Goal: Use online tool/utility: Use online tool/utility

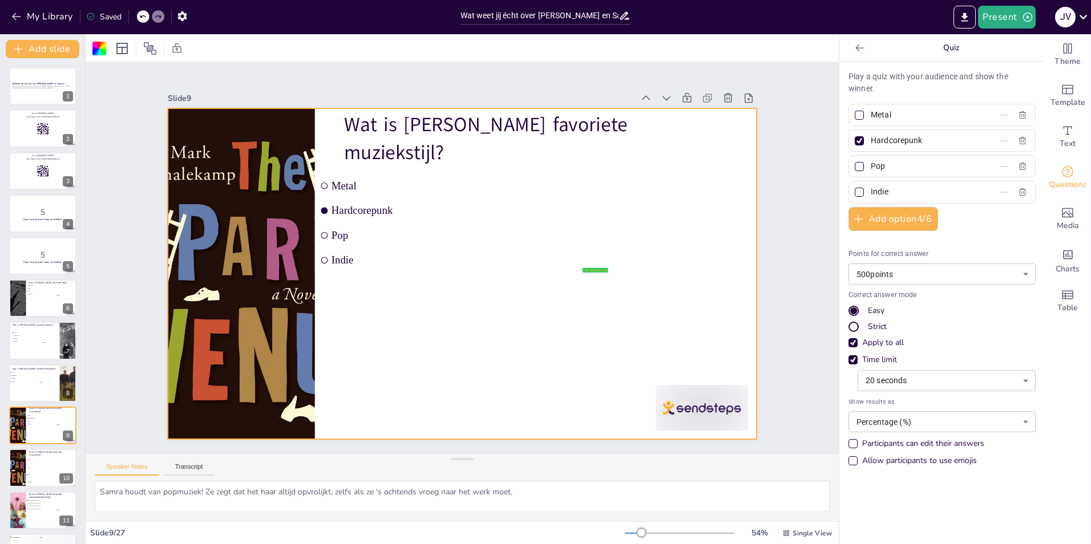
click at [29, 18] on button "My Library" at bounding box center [43, 16] width 69 height 18
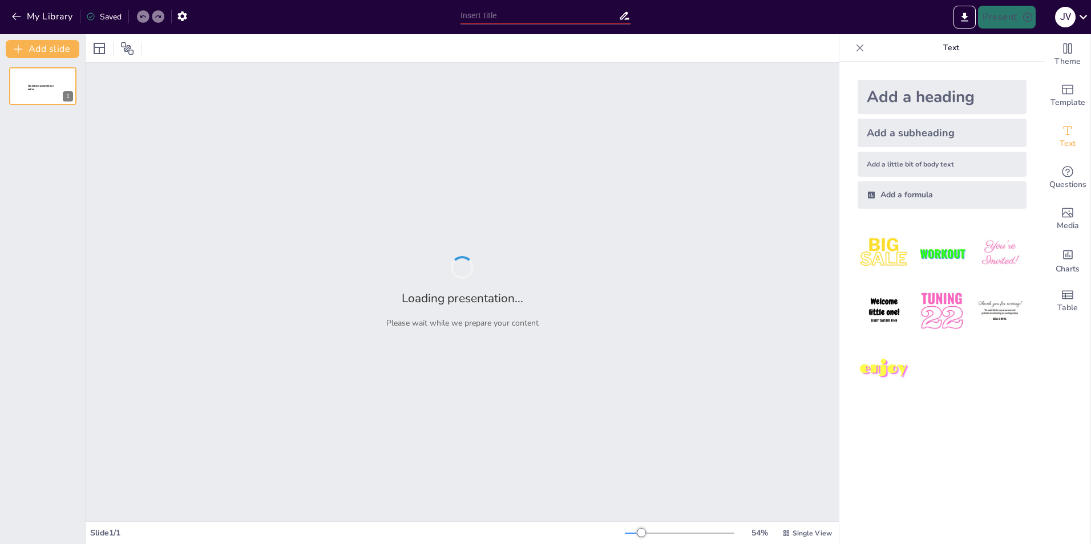
type input "Wat weet jij écht over [PERSON_NAME] en Samra? Quiz je weg naar de waarheid!"
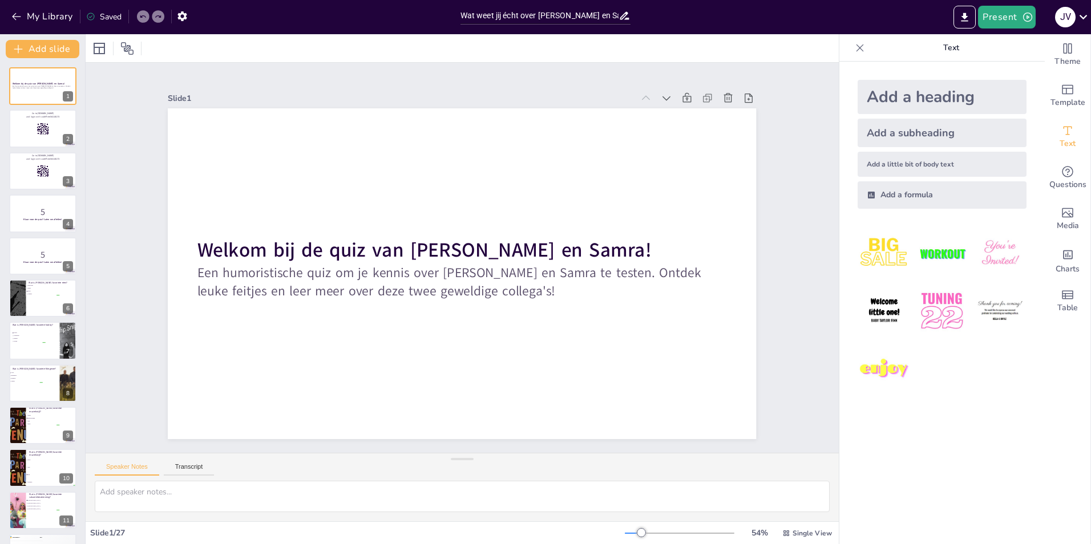
checkbox input "true"
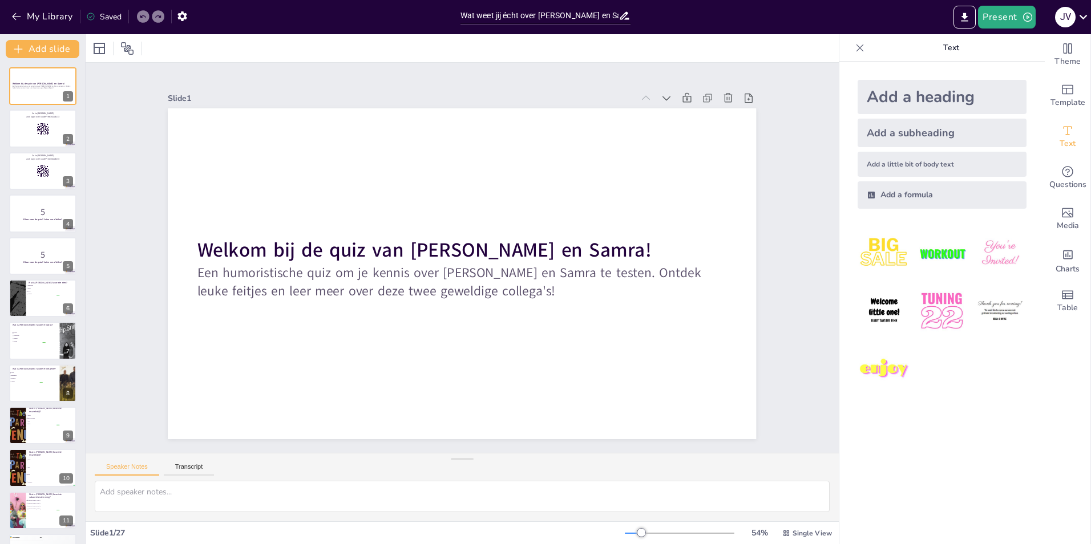
checkbox input "true"
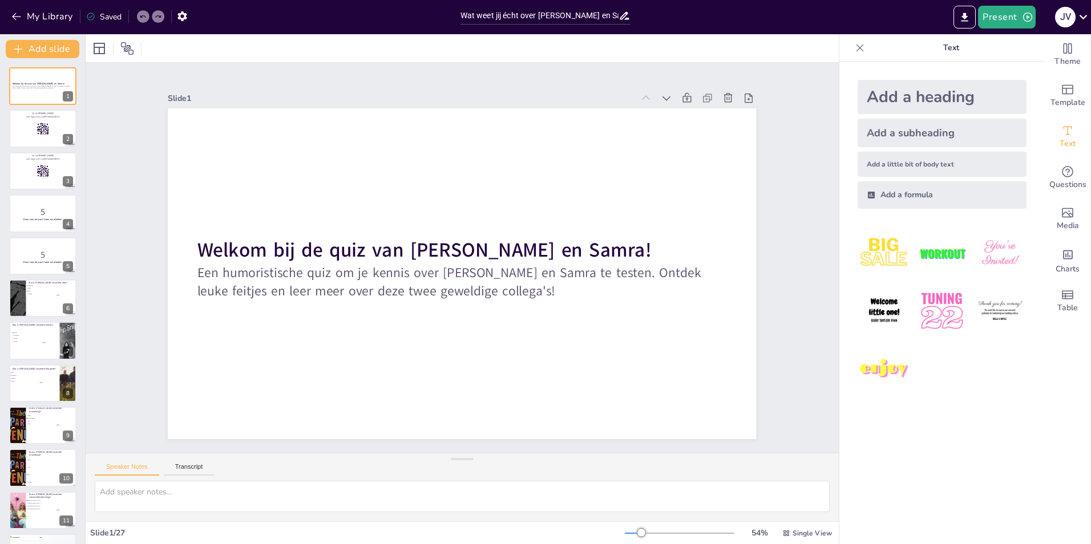
checkbox input "true"
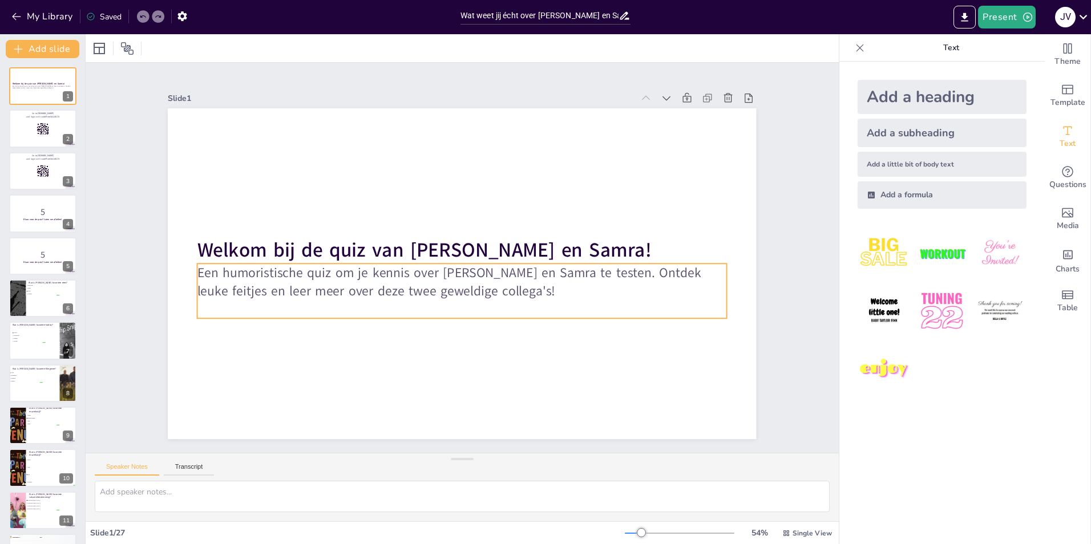
checkbox input "true"
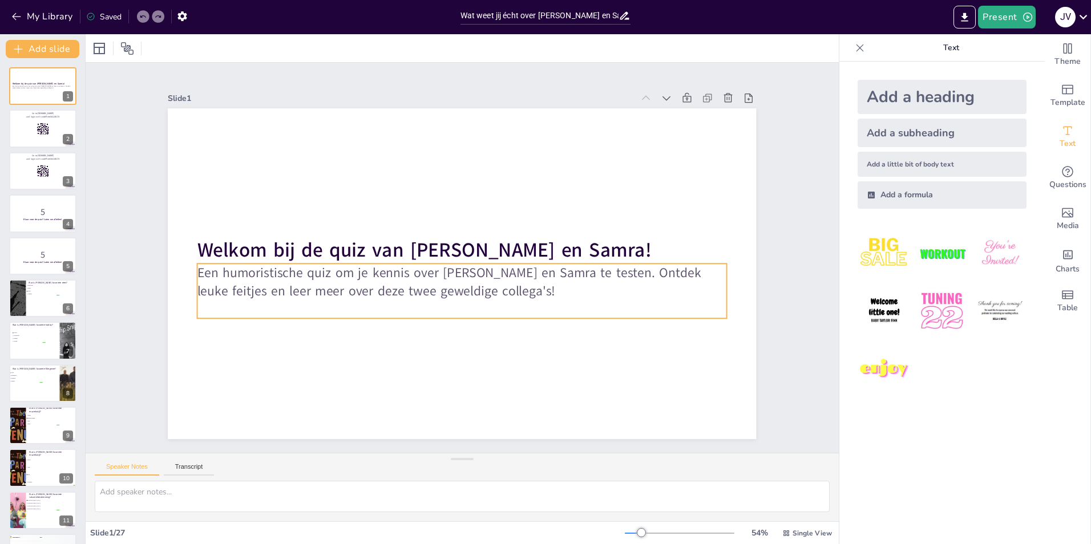
checkbox input "true"
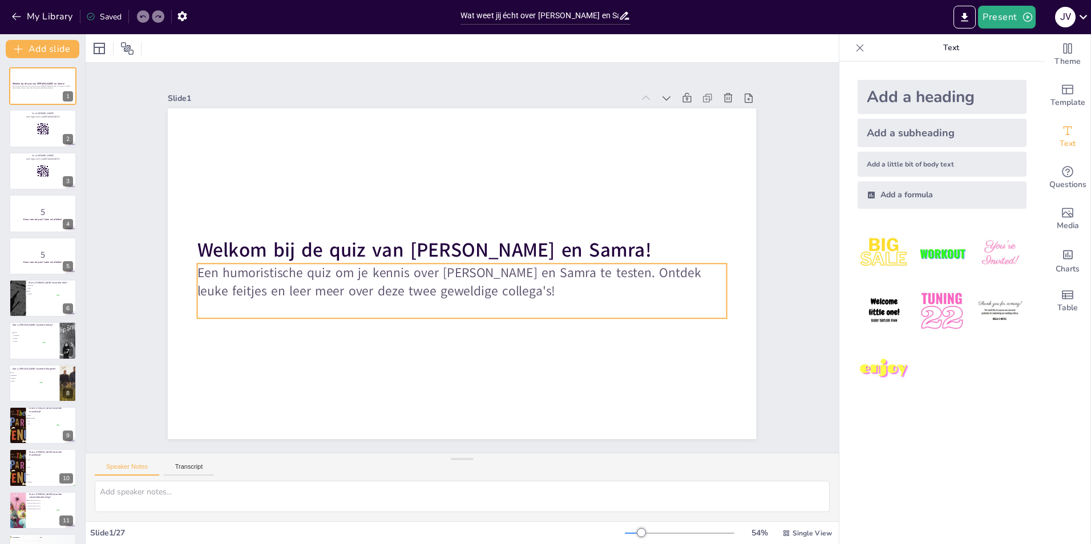
checkbox input "true"
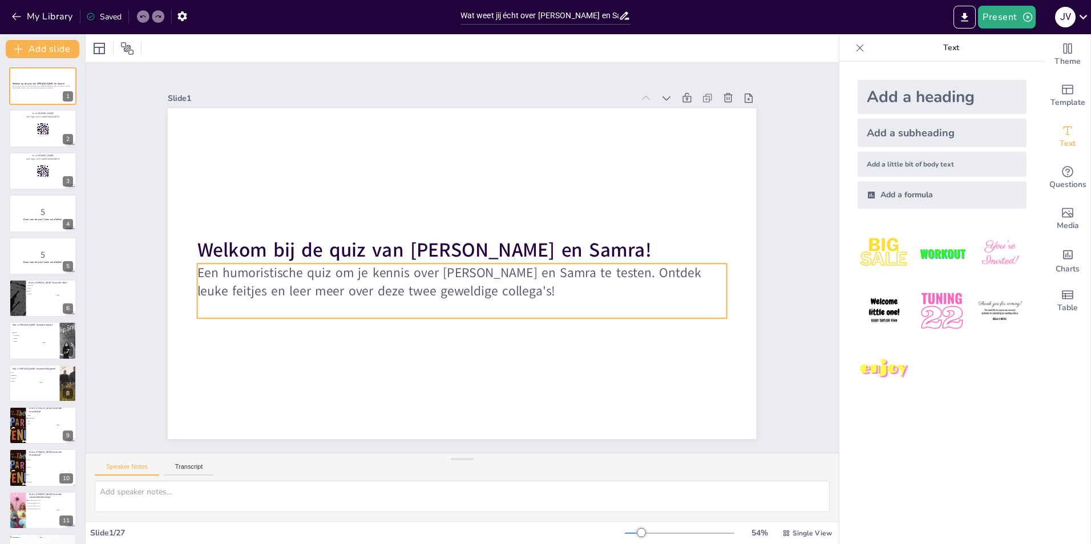
checkbox input "true"
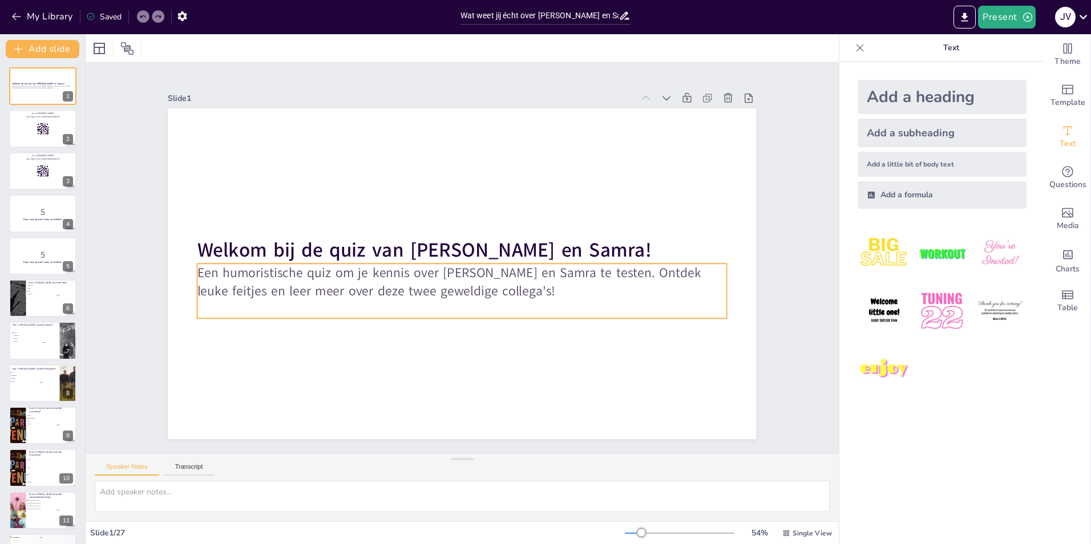
checkbox input "true"
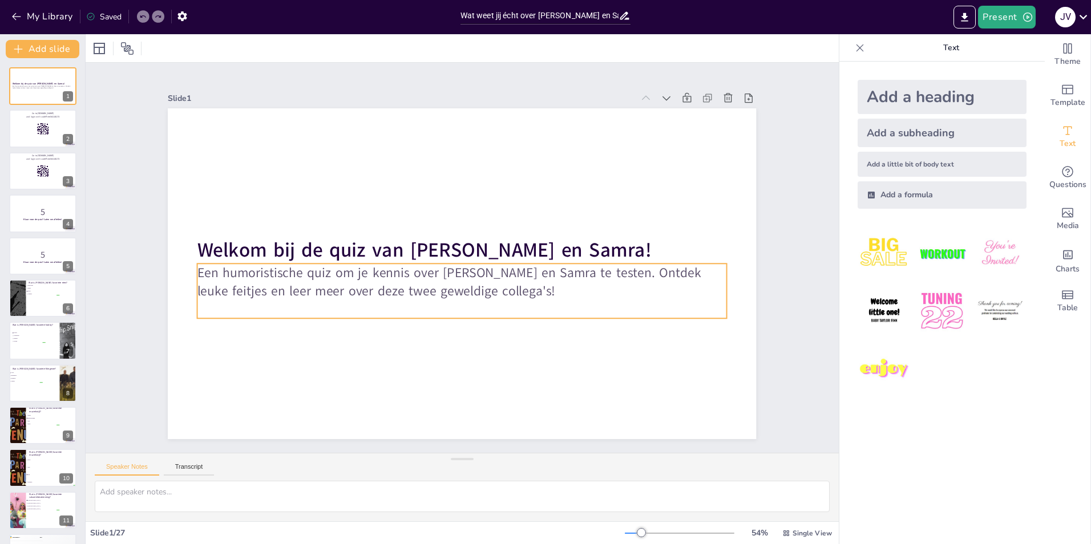
checkbox input "true"
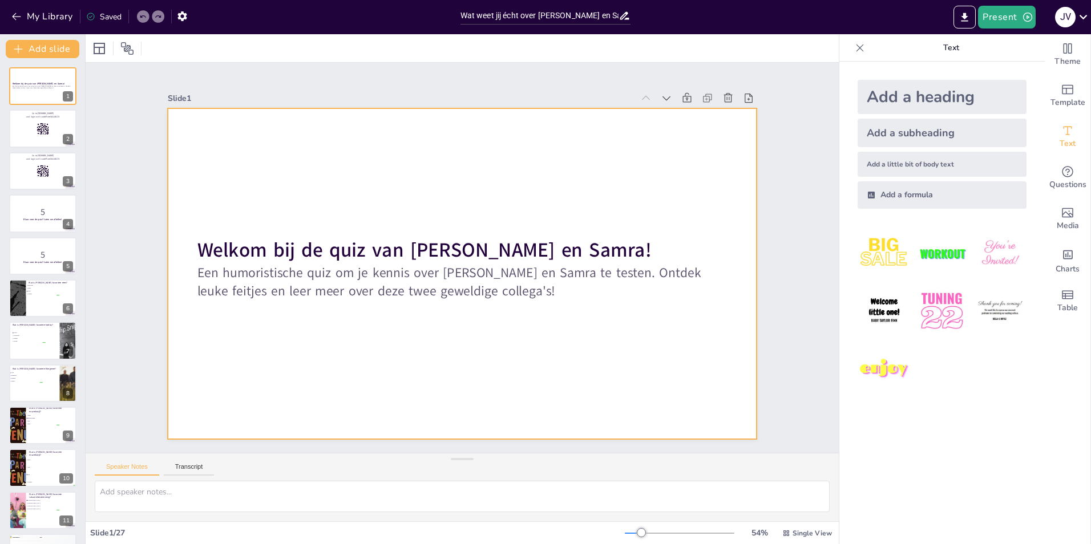
checkbox input "true"
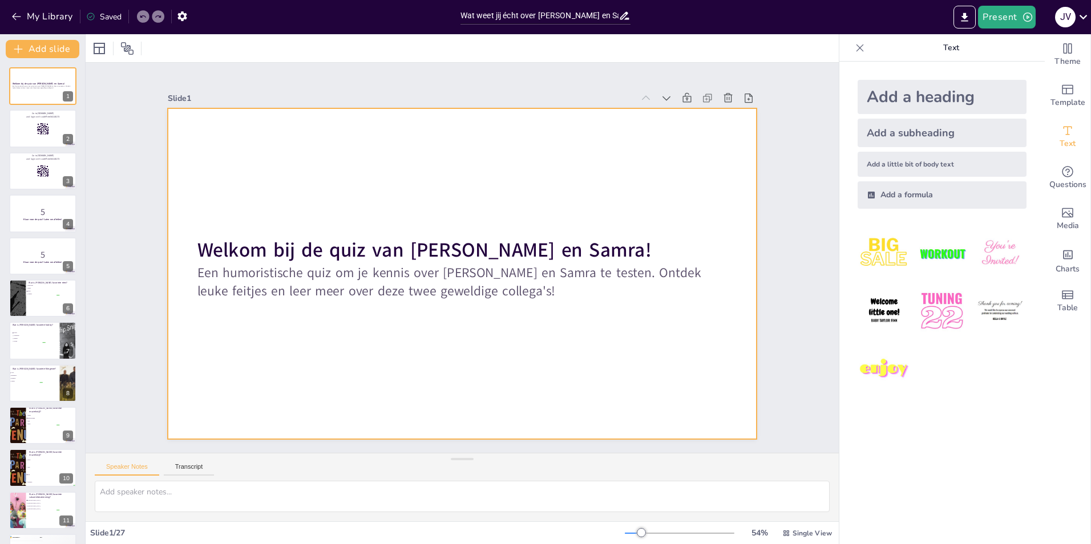
checkbox input "true"
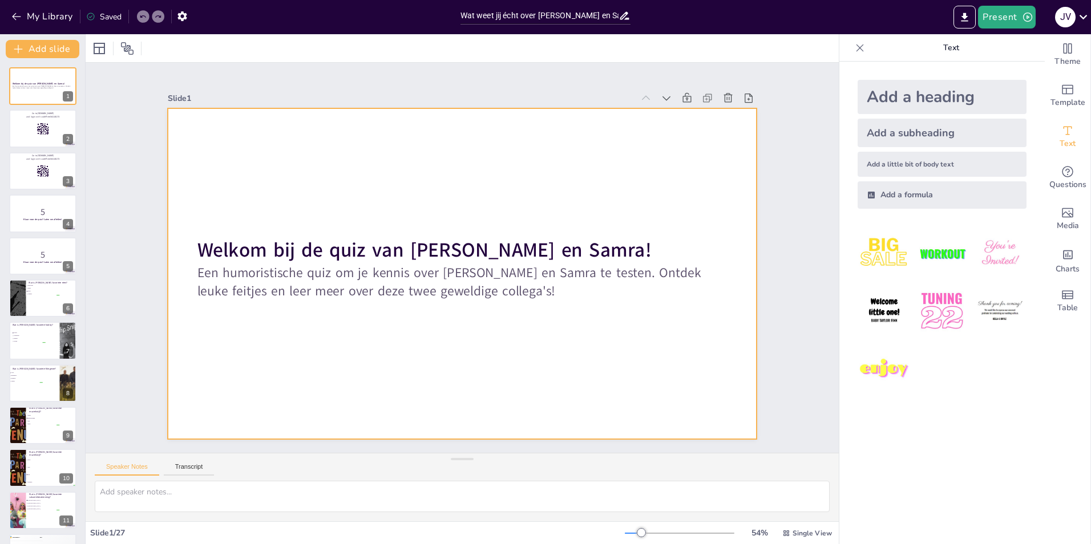
checkbox input "true"
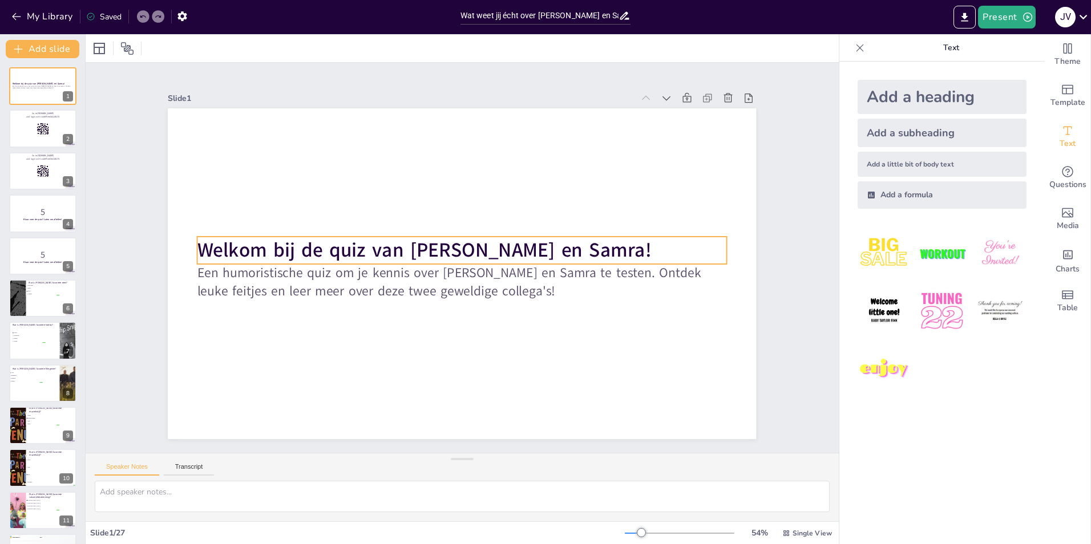
checkbox input "true"
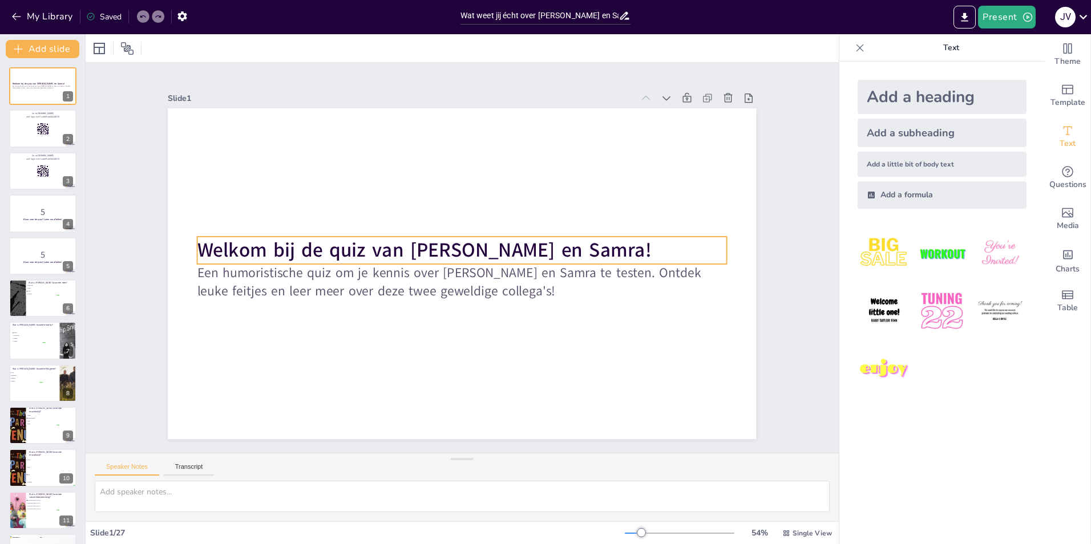
checkbox input "true"
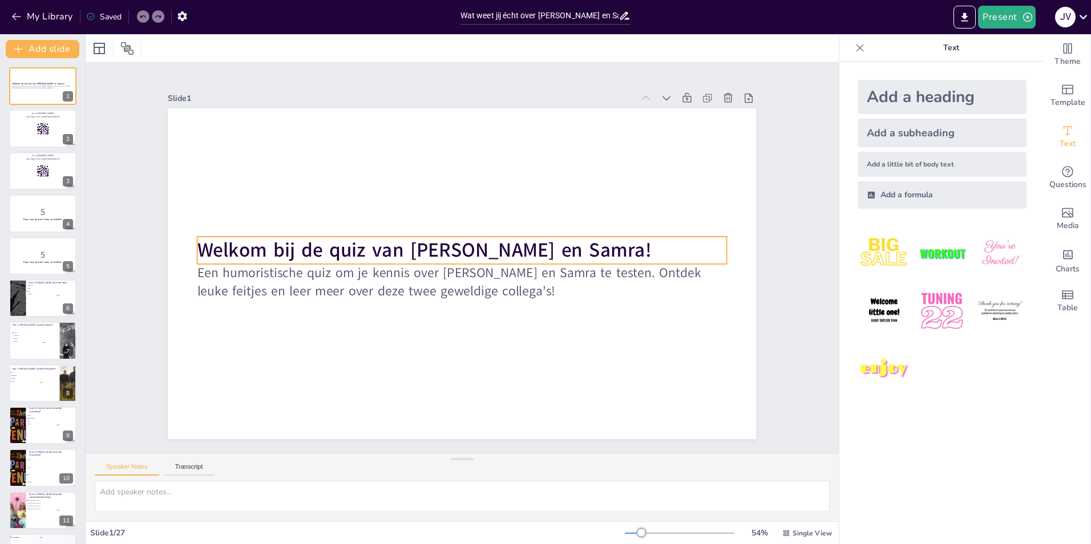
checkbox input "true"
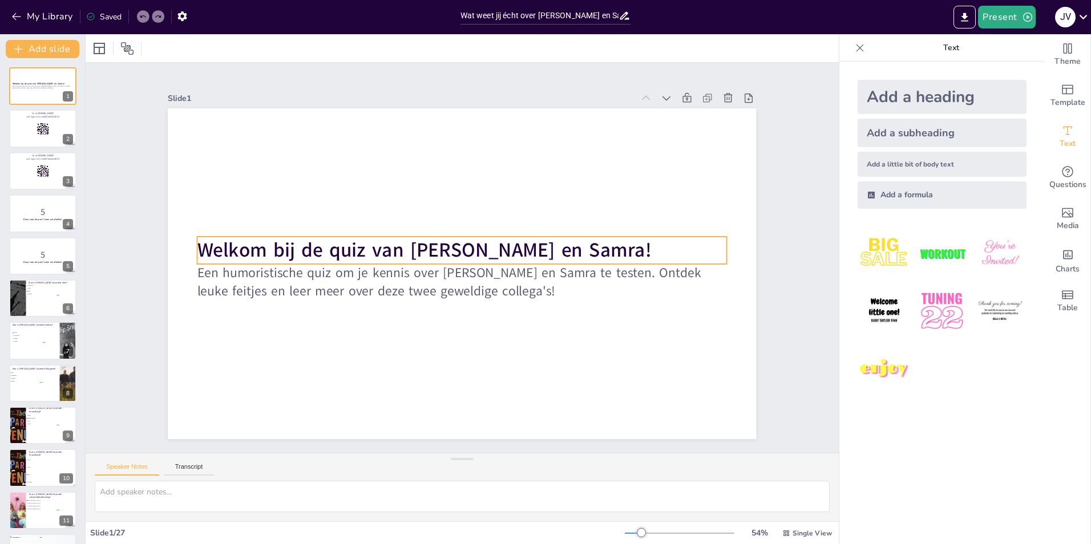
checkbox input "true"
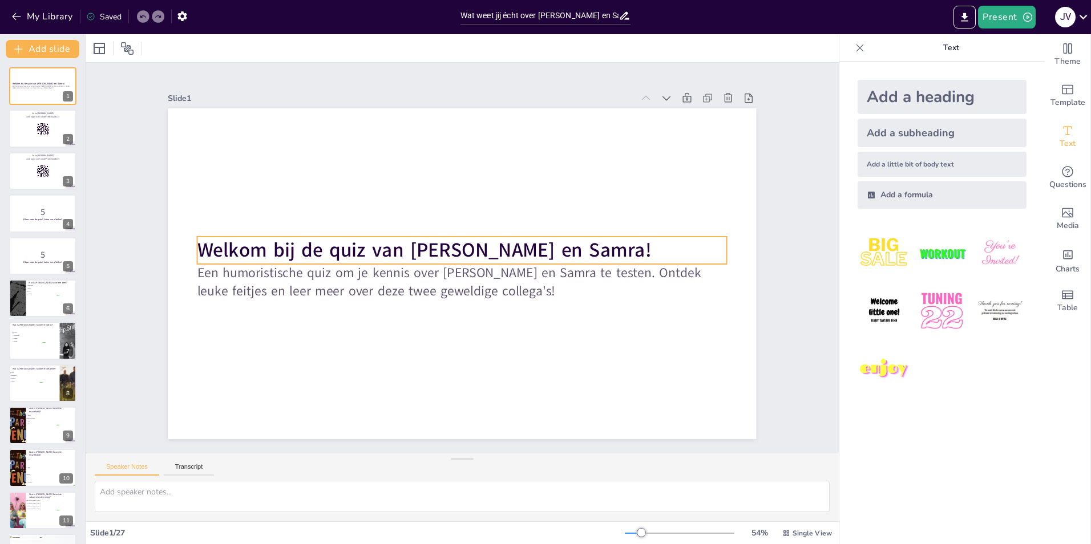
checkbox input "true"
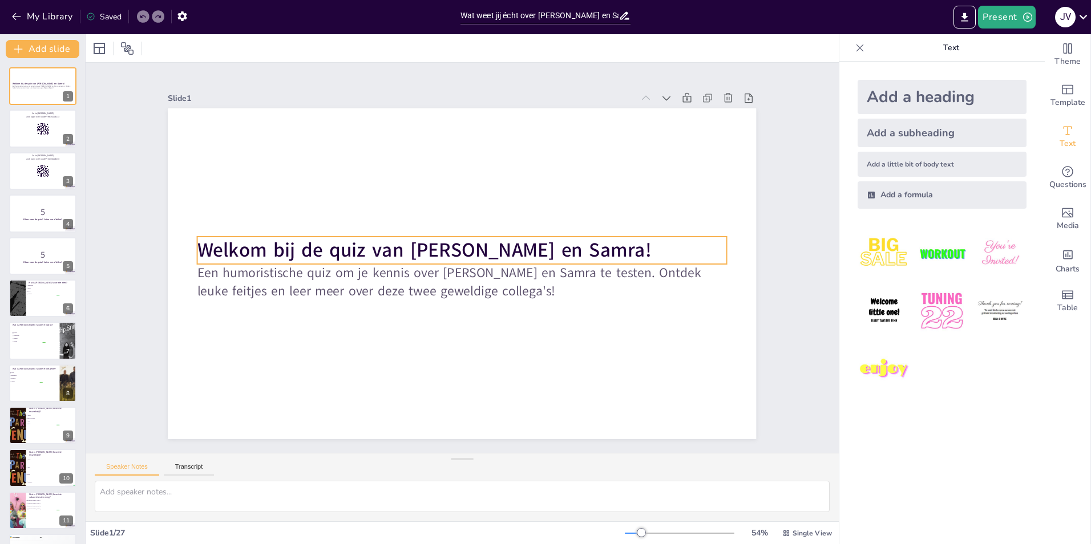
checkbox input "true"
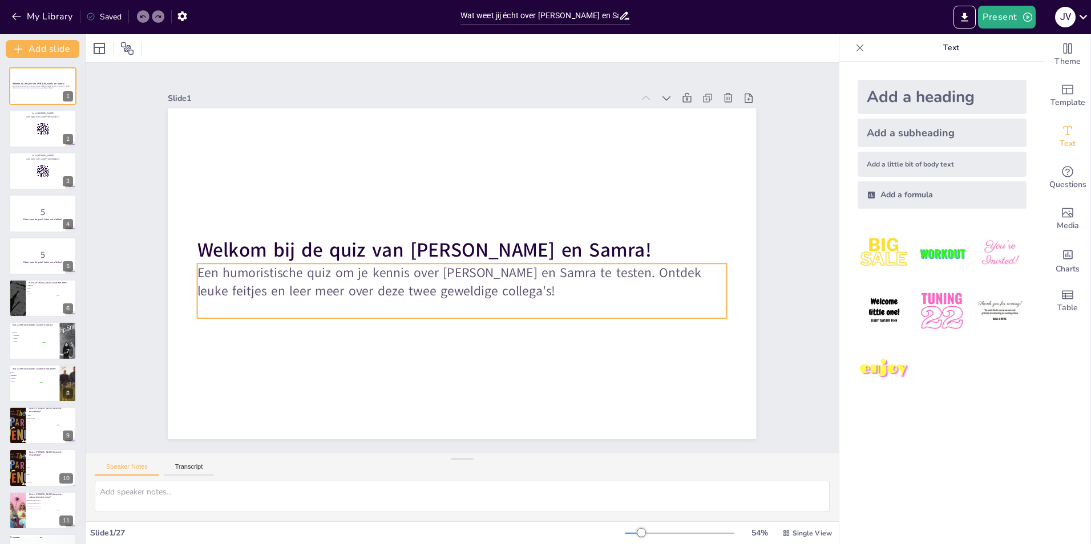
checkbox input "true"
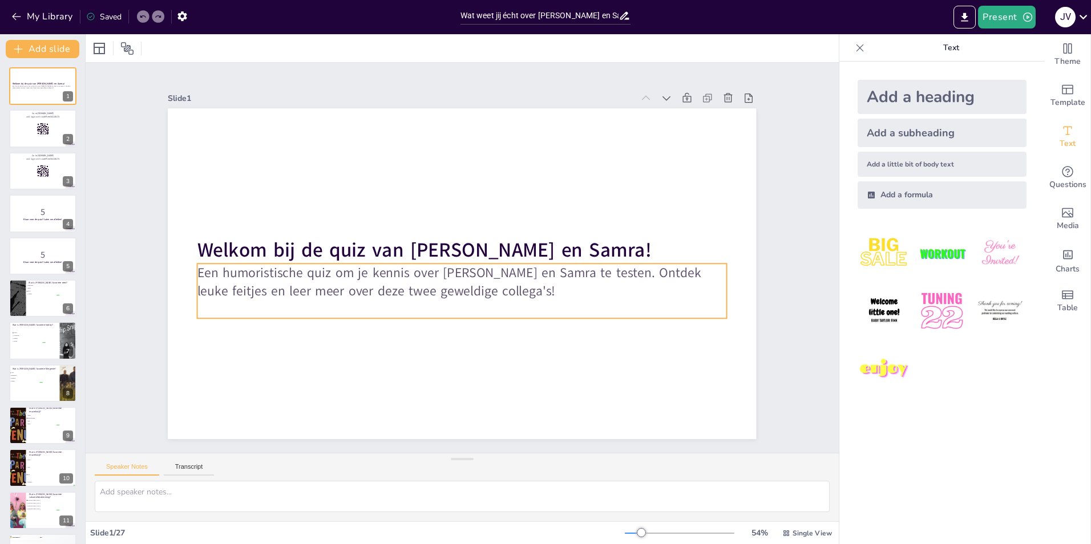
checkbox input "true"
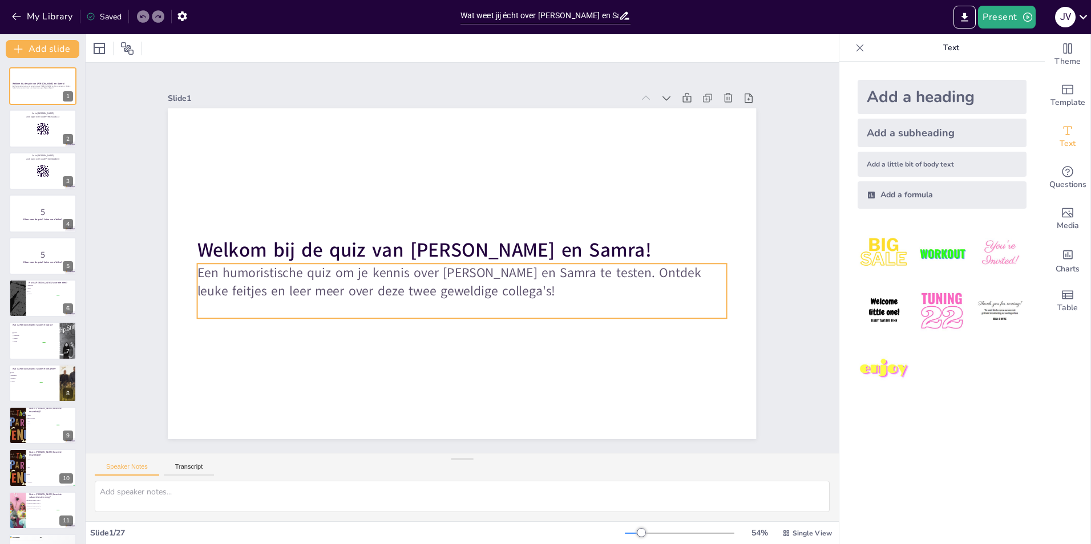
checkbox input "true"
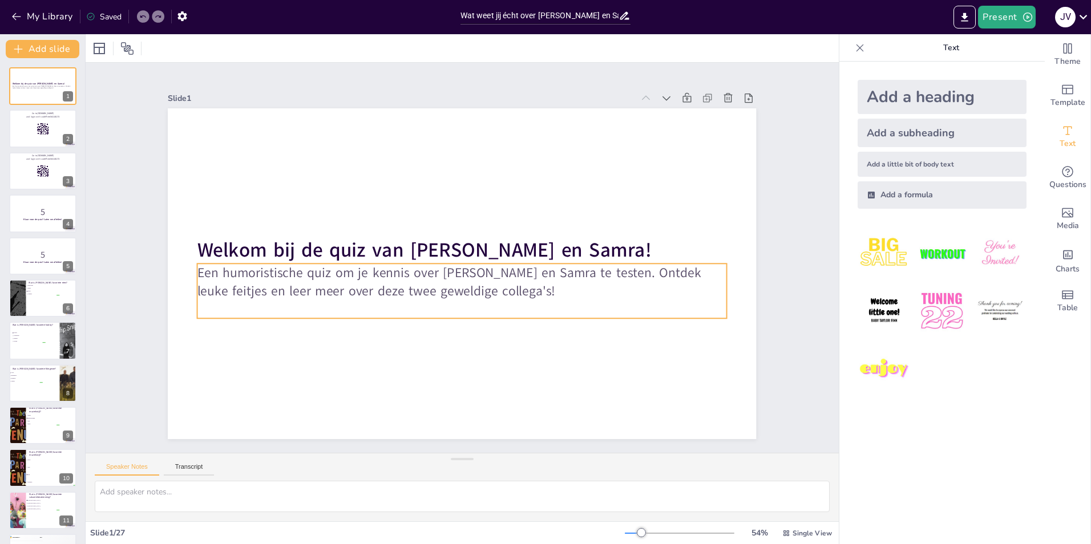
checkbox input "true"
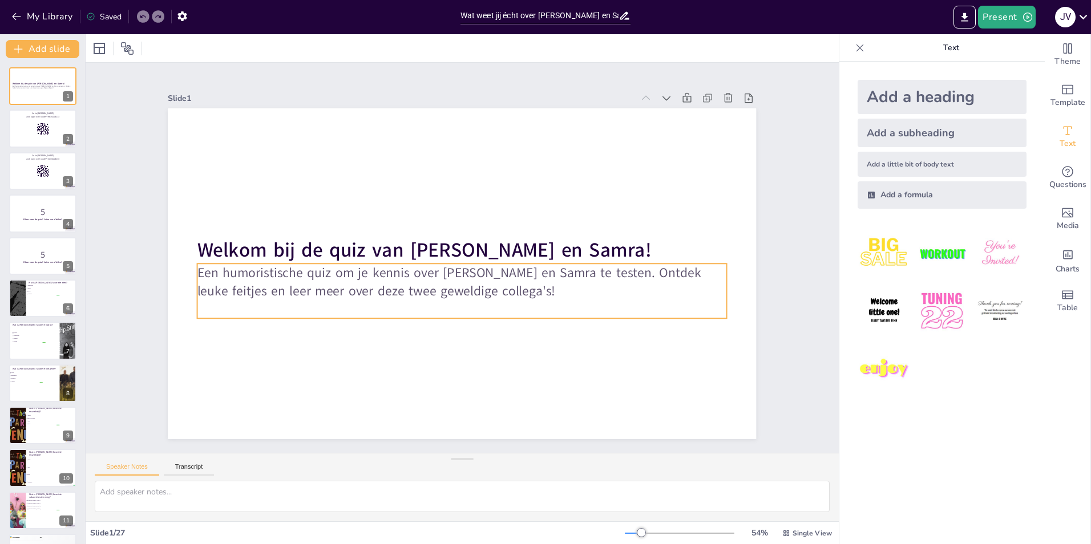
checkbox input "true"
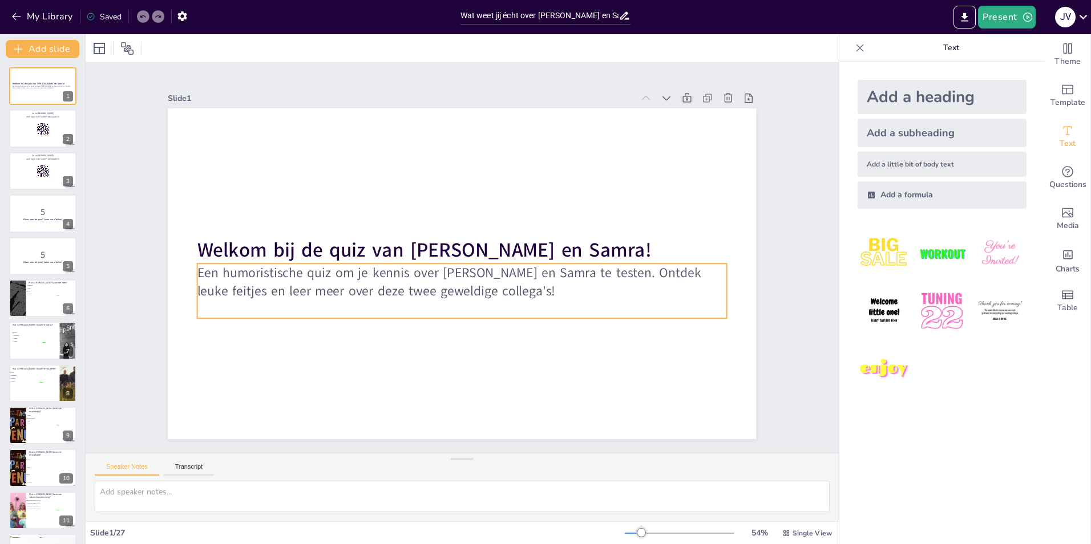
checkbox input "true"
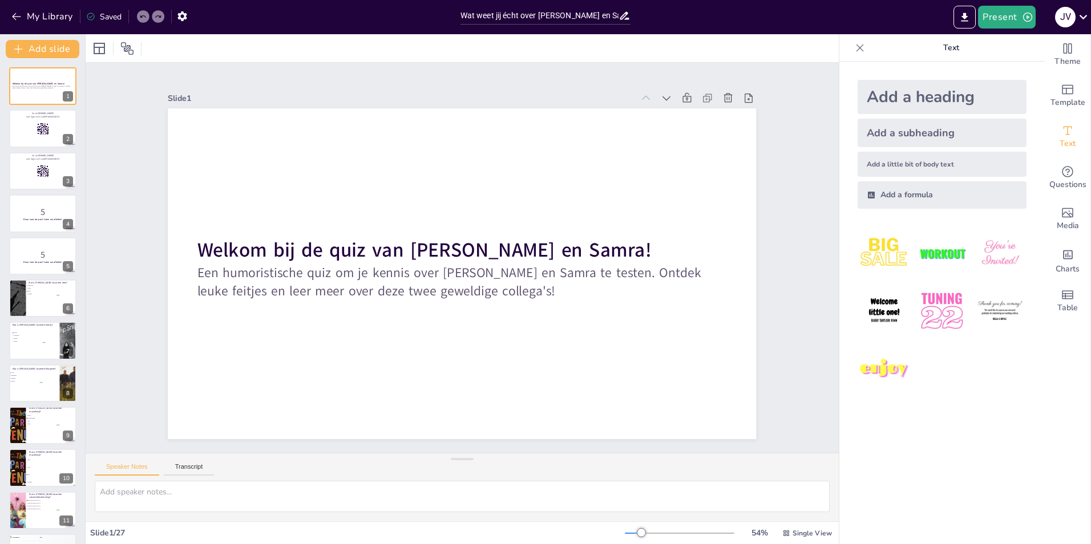
checkbox input "true"
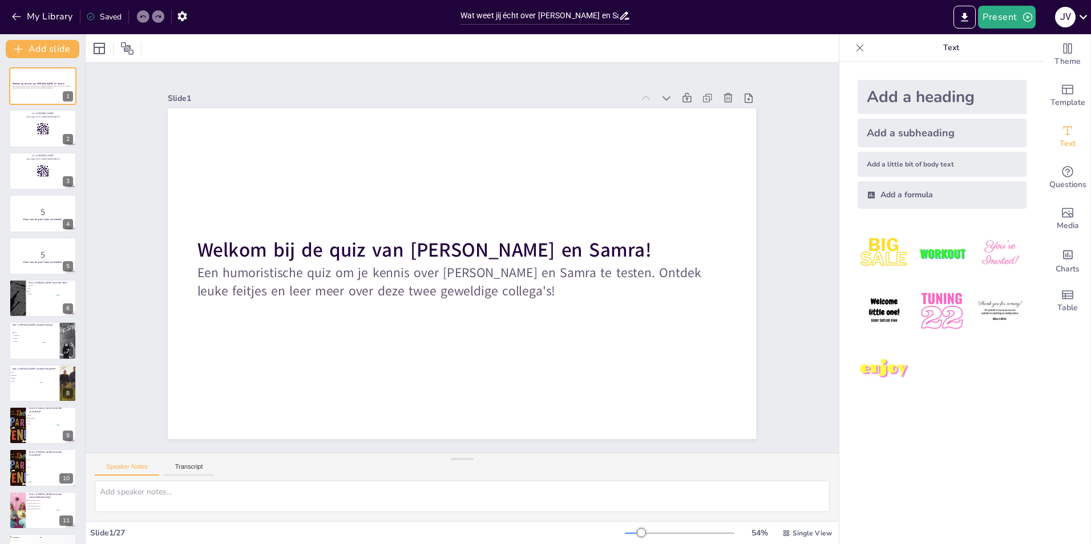
checkbox input "true"
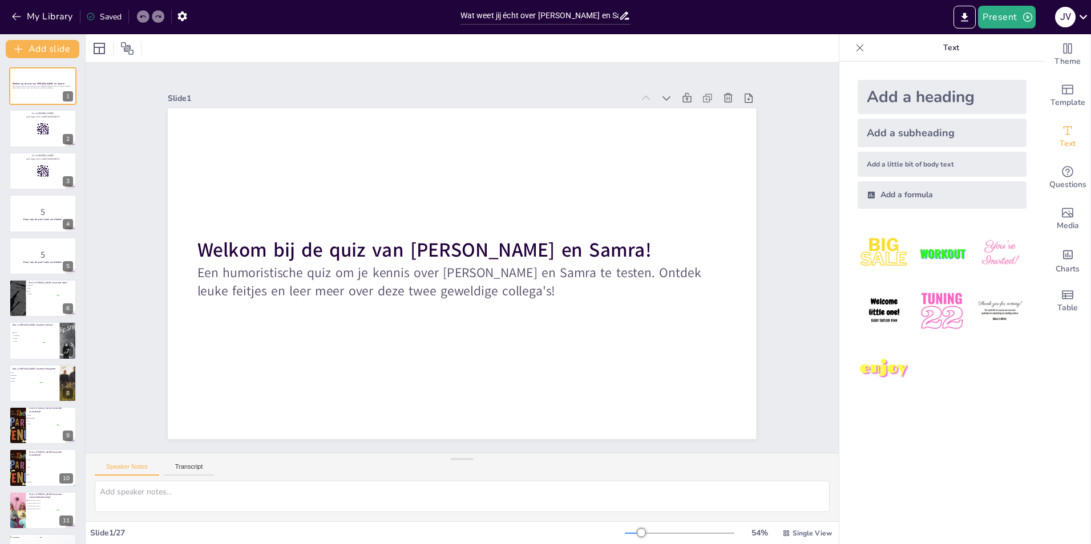
checkbox input "true"
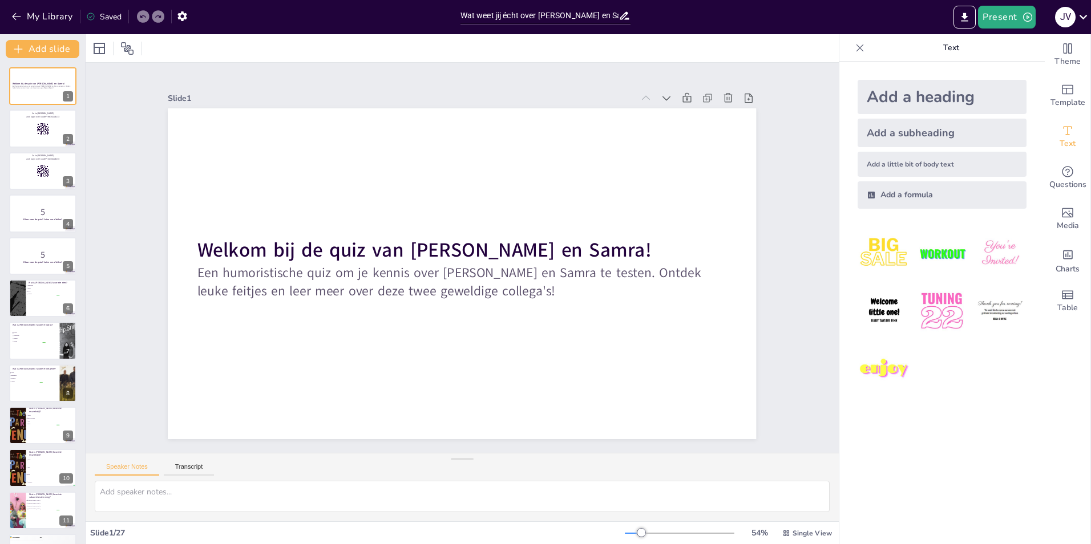
checkbox input "true"
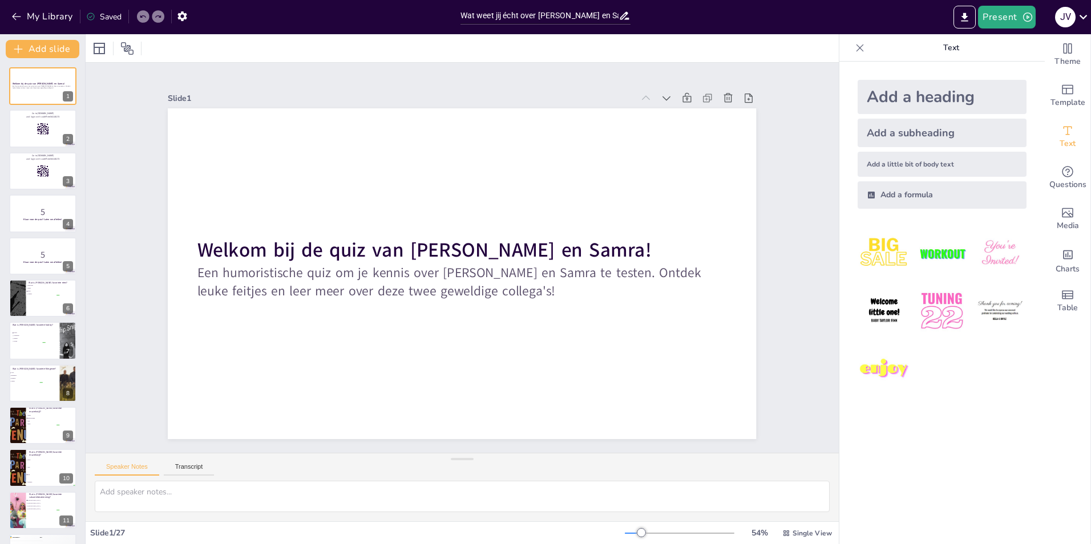
checkbox input "true"
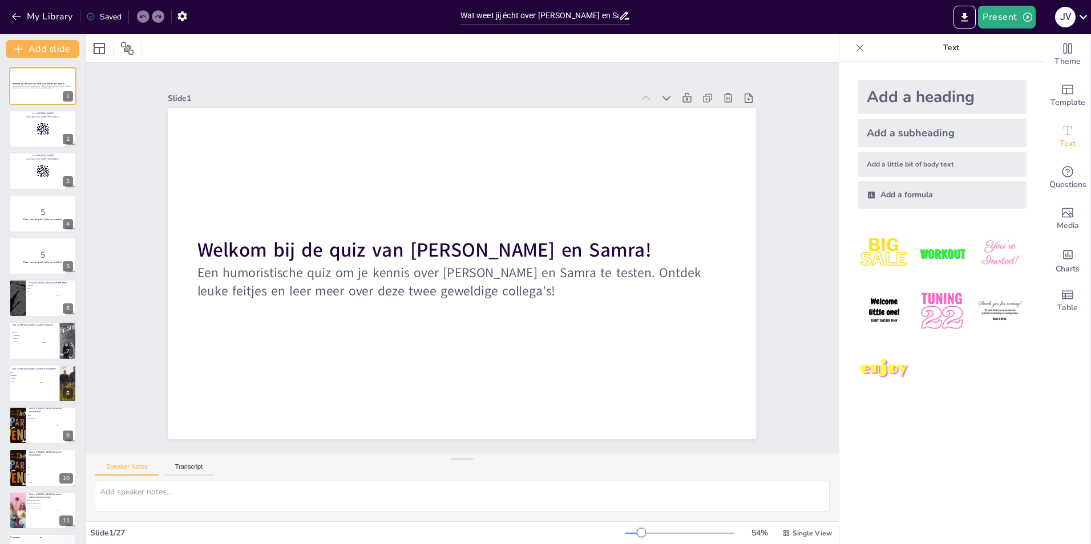
checkbox input "true"
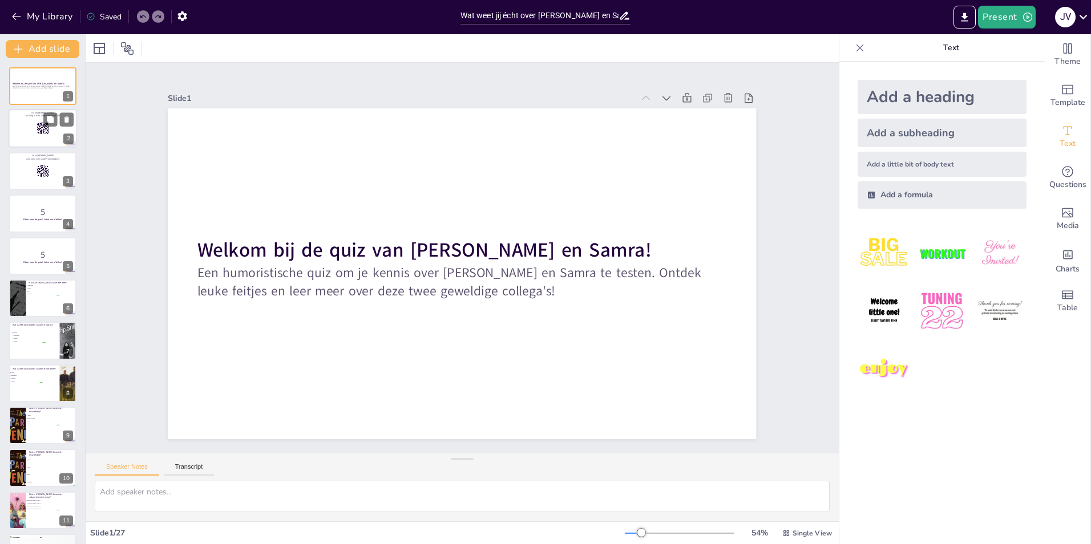
checkbox input "true"
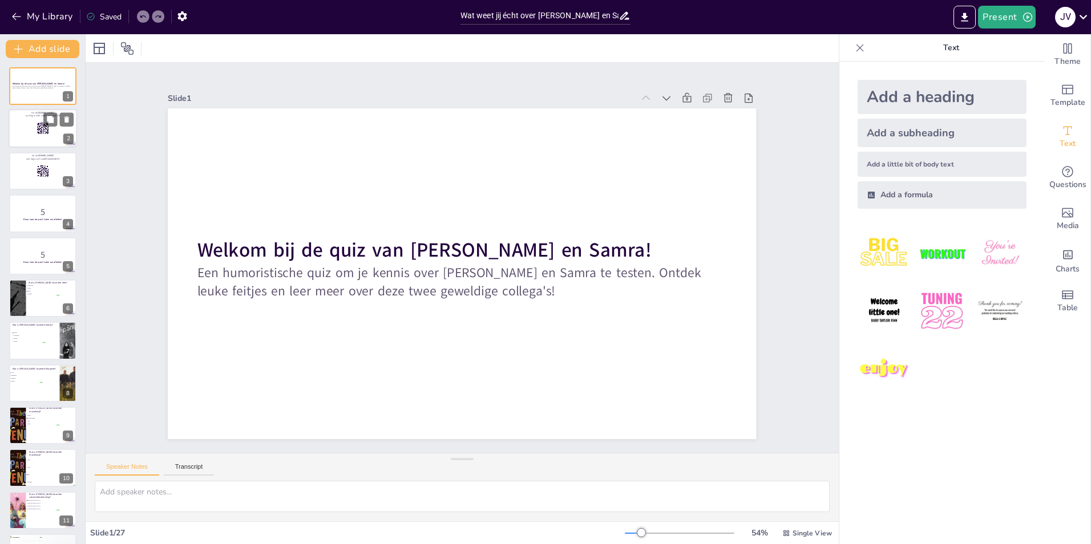
checkbox input "true"
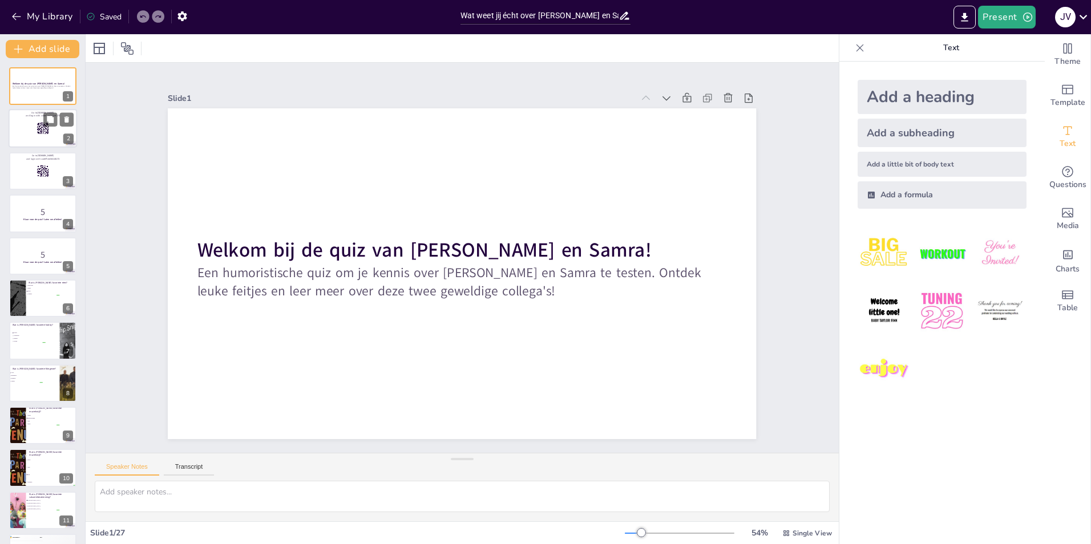
checkbox input "true"
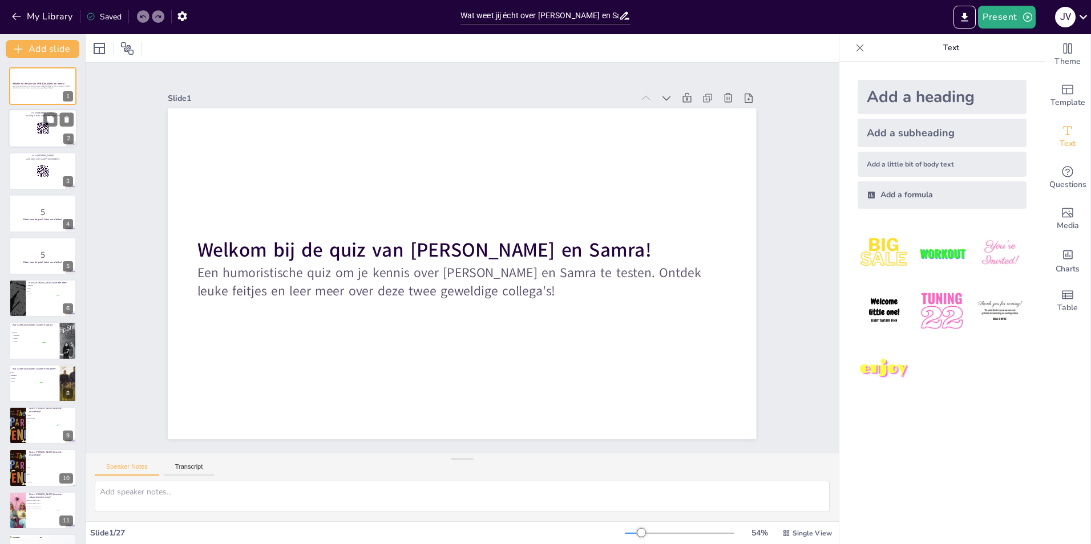
checkbox input "true"
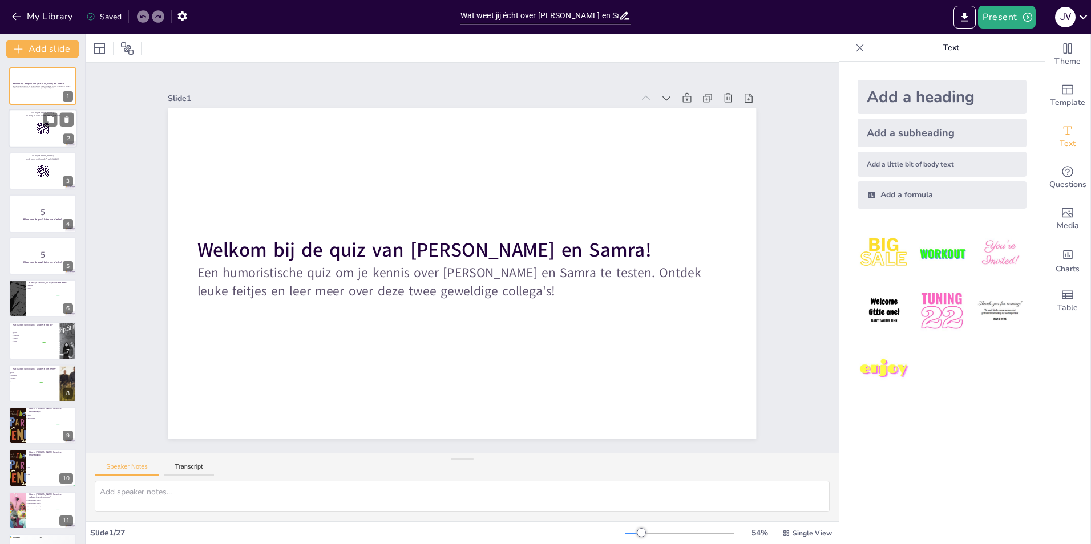
checkbox input "true"
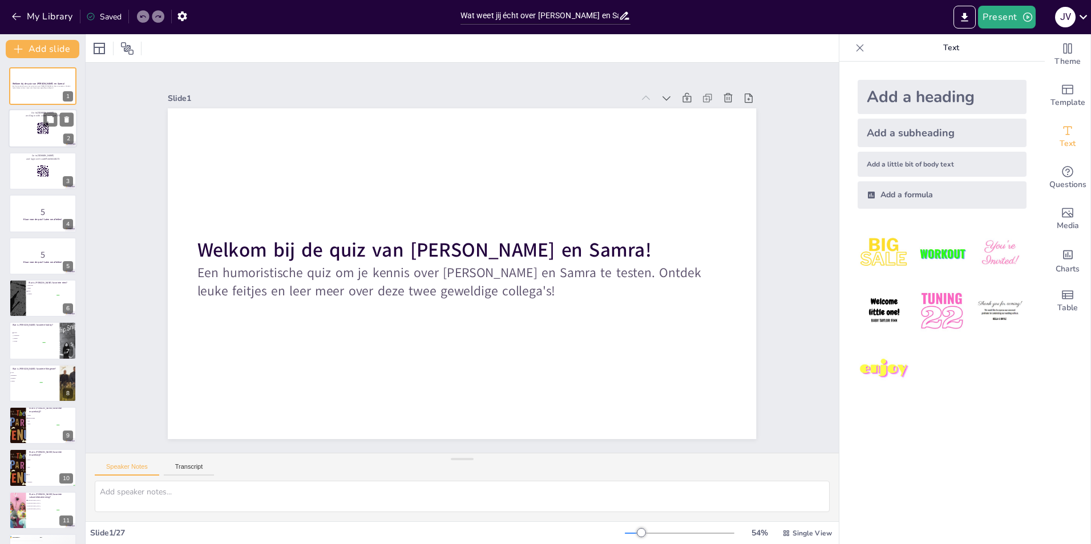
checkbox input "true"
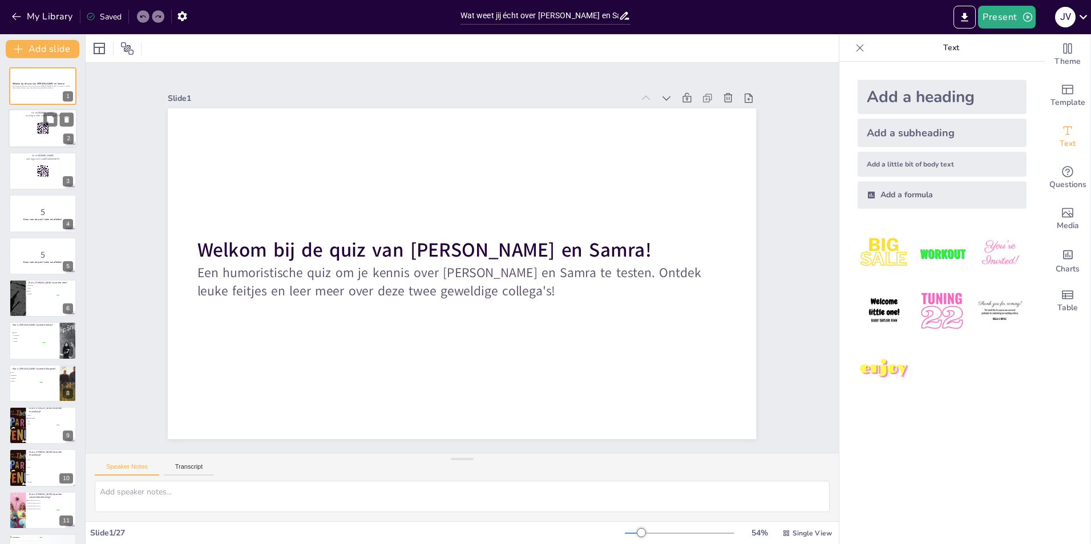
checkbox input "true"
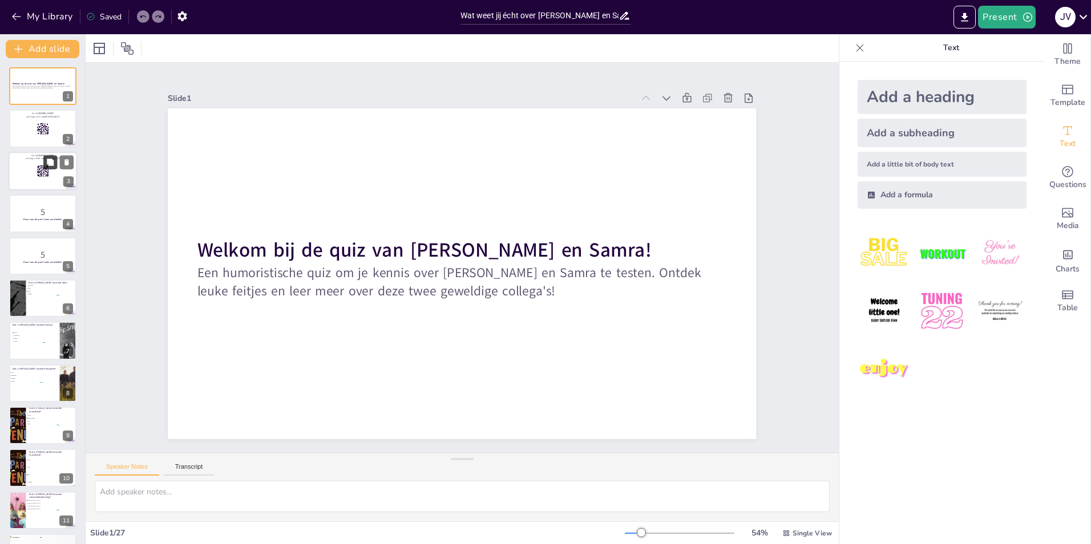
checkbox input "true"
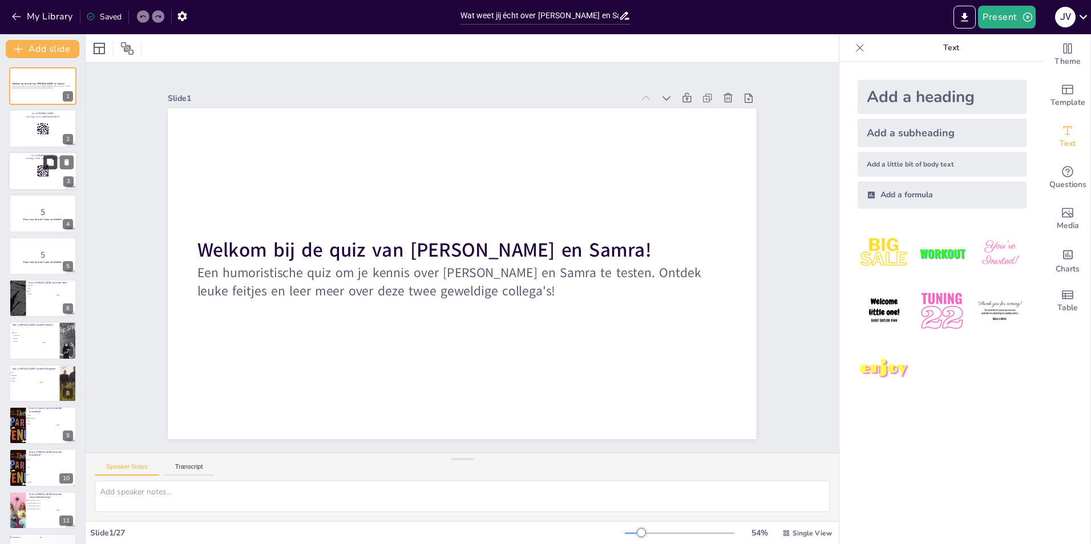
checkbox input "true"
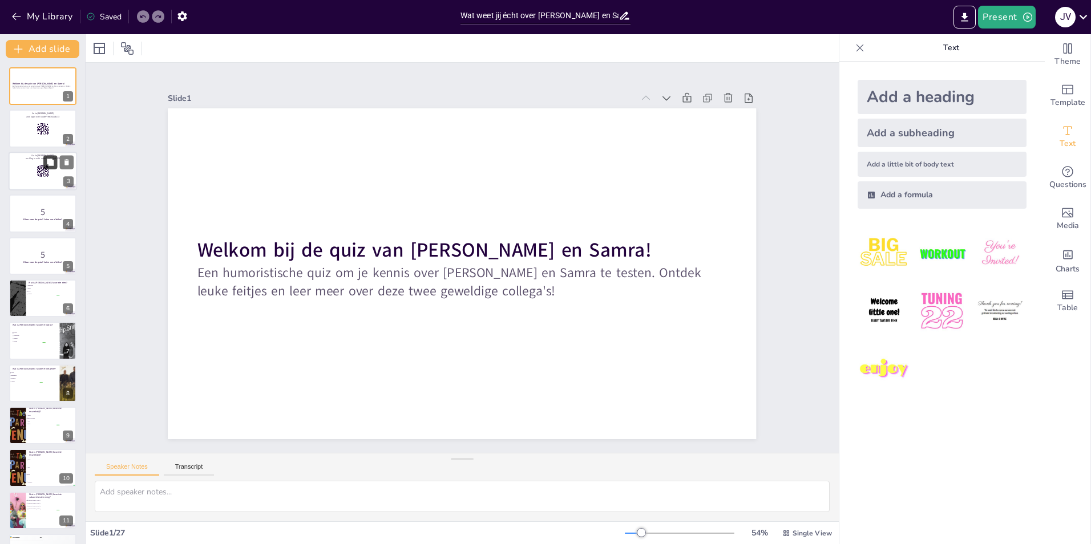
checkbox input "true"
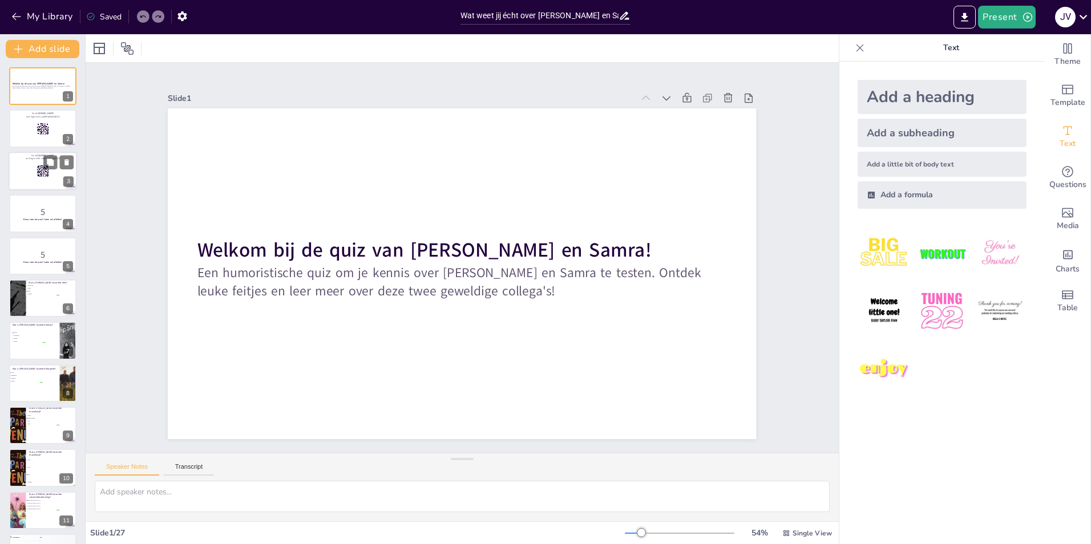
checkbox input "true"
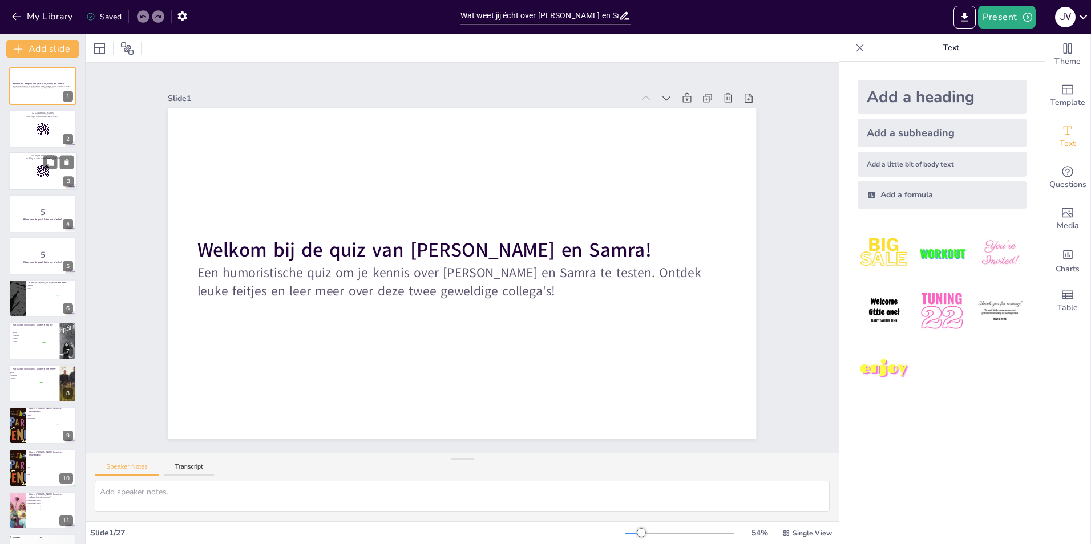
checkbox input "true"
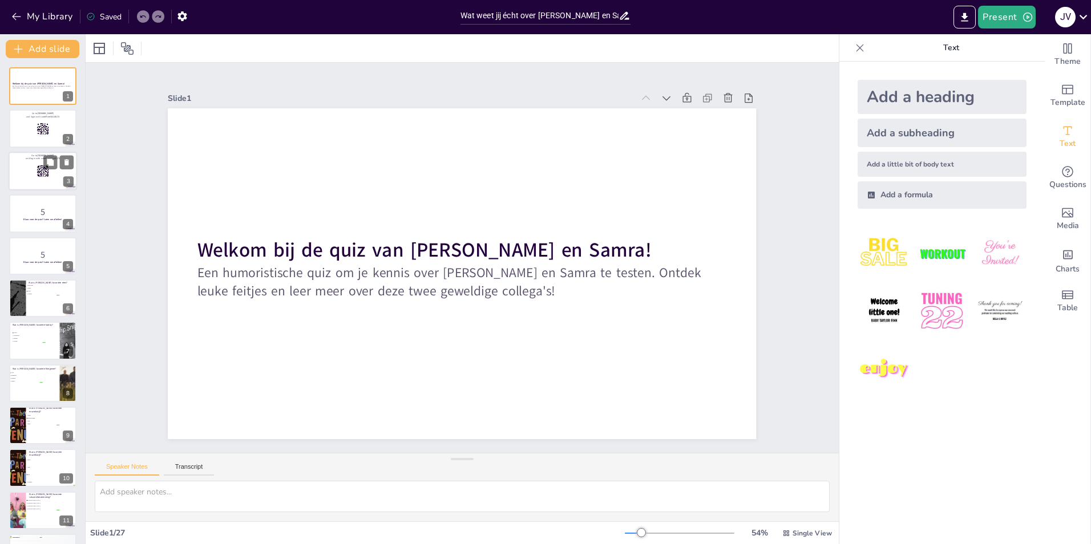
checkbox input "true"
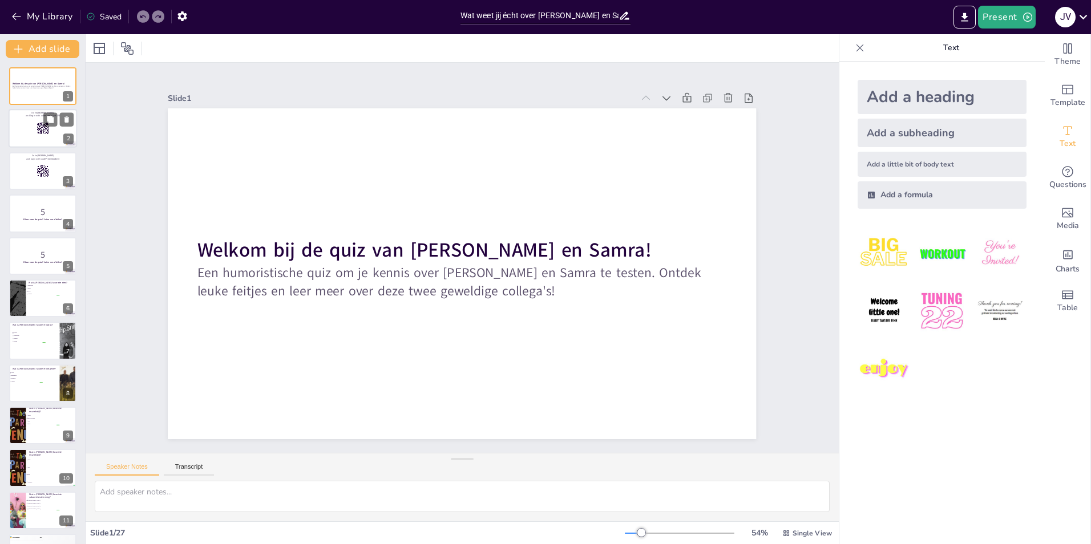
click at [19, 132] on div at bounding box center [43, 129] width 68 height 39
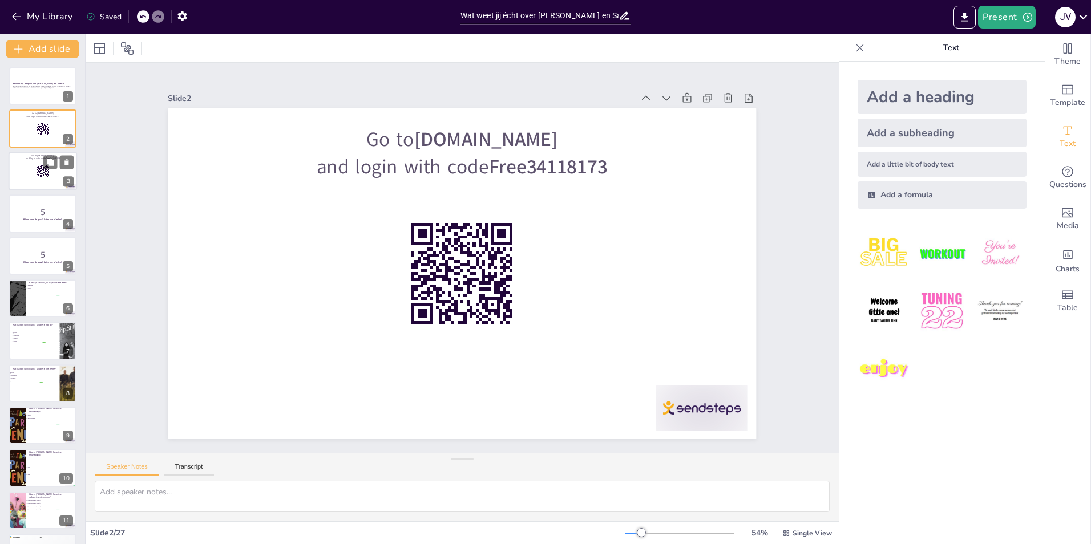
click at [22, 173] on div at bounding box center [43, 171] width 68 height 39
click at [18, 216] on p "5" at bounding box center [43, 212] width 62 height 13
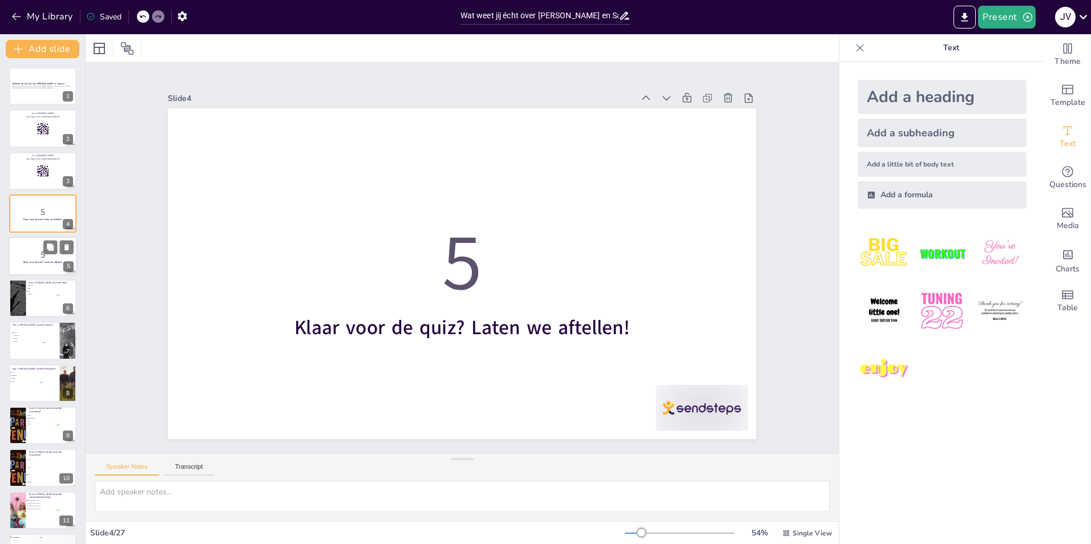
click at [16, 251] on p "5" at bounding box center [43, 254] width 62 height 13
click at [19, 282] on div at bounding box center [17, 298] width 62 height 39
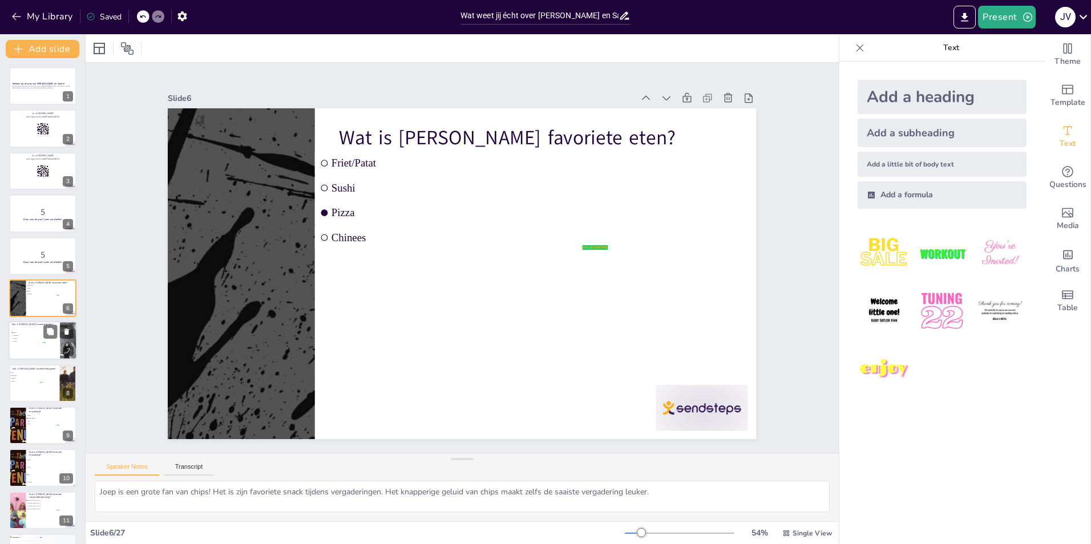
click at [27, 339] on span "Dansen" at bounding box center [29, 339] width 32 height 2
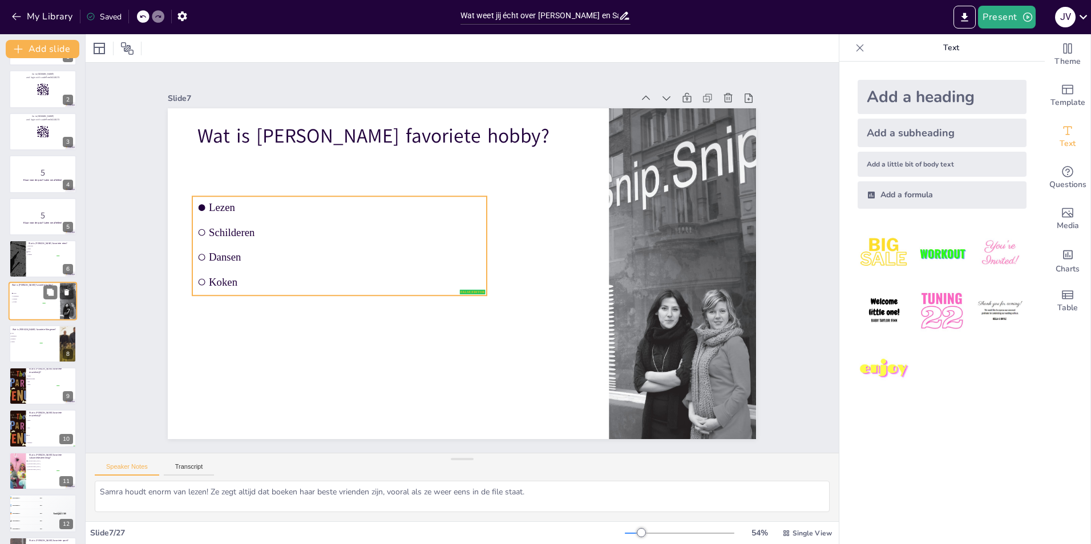
click at [26, 300] on li "Dansen" at bounding box center [28, 299] width 34 height 3
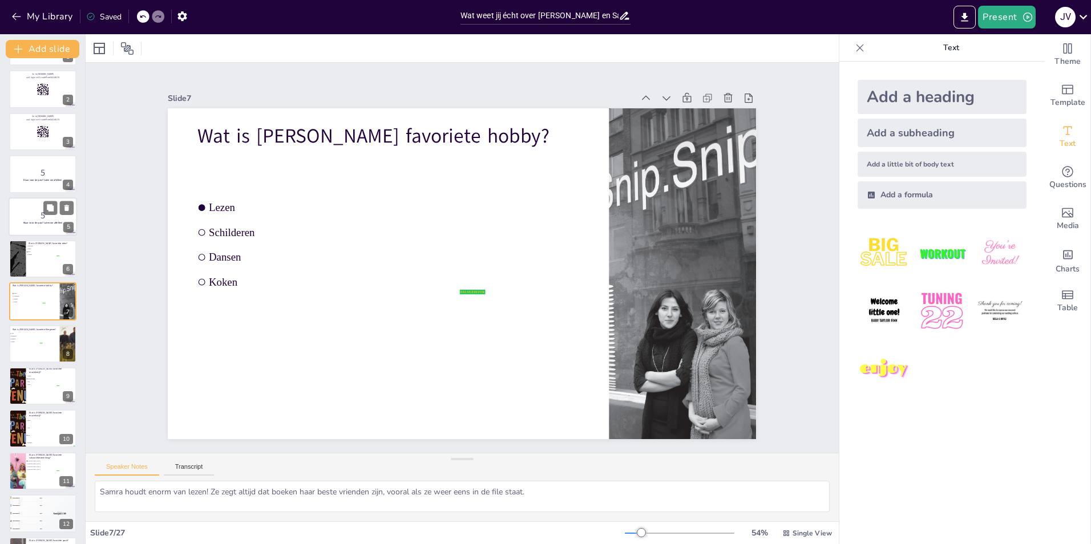
click at [27, 243] on div at bounding box center [42, 259] width 67 height 38
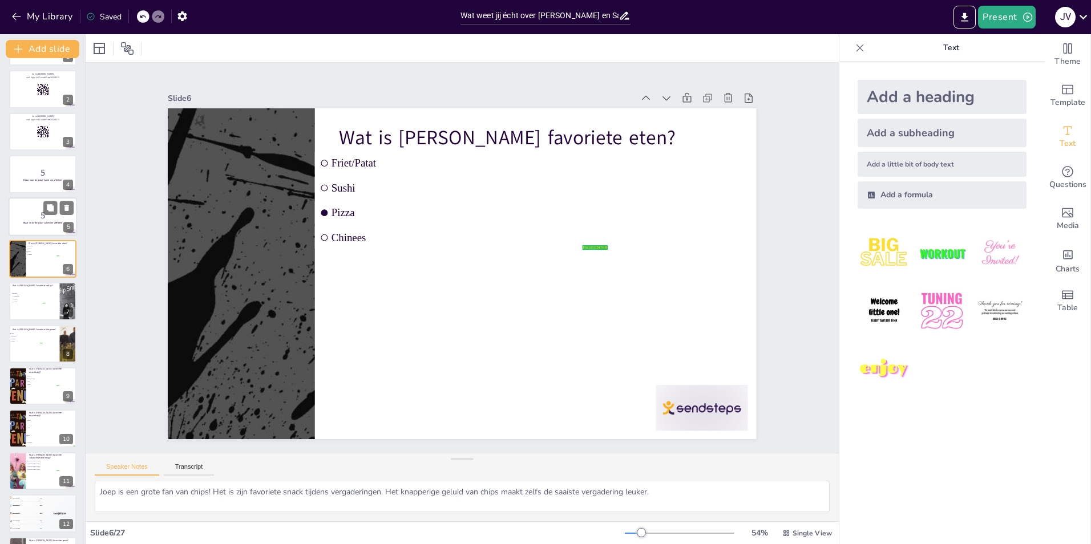
scroll to position [0, 0]
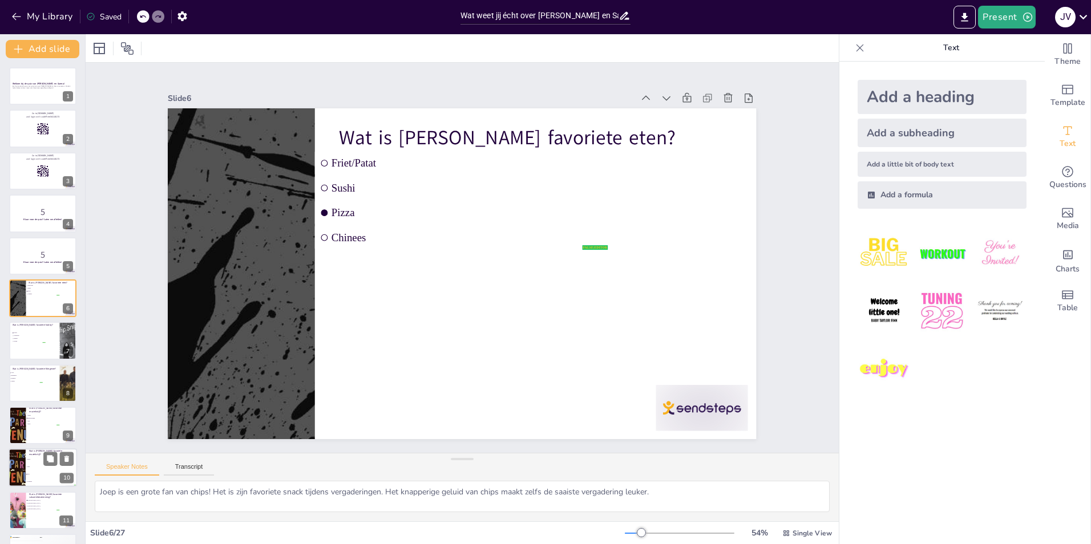
click at [15, 392] on div at bounding box center [42, 384] width 67 height 38
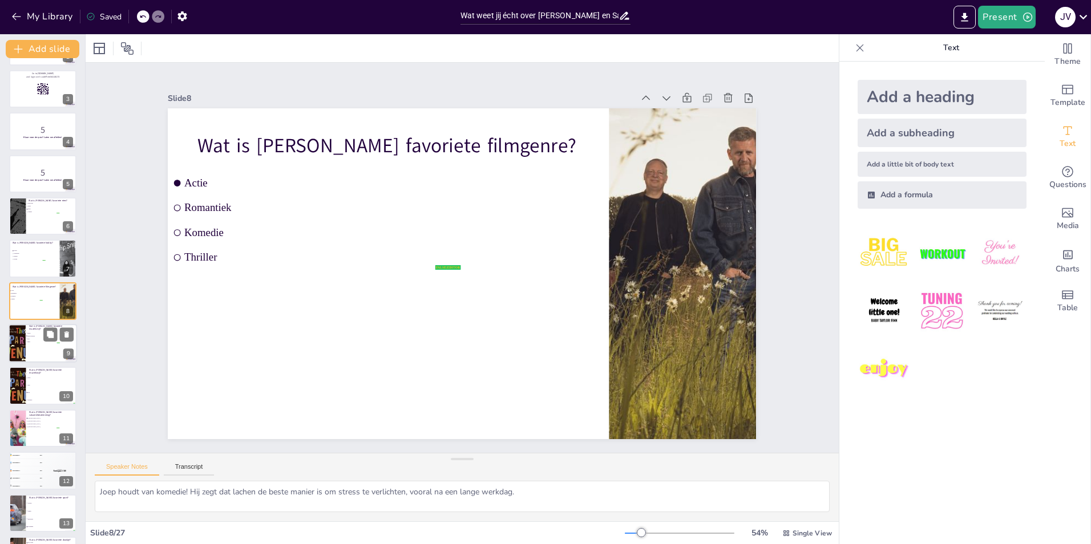
click at [33, 348] on div at bounding box center [43, 343] width 68 height 39
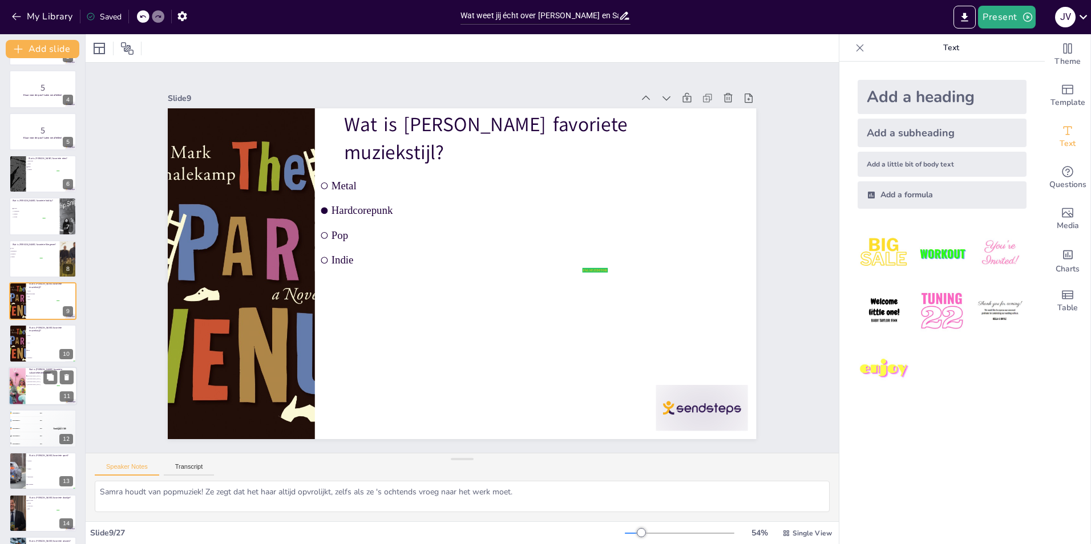
click at [24, 393] on div at bounding box center [17, 386] width 64 height 39
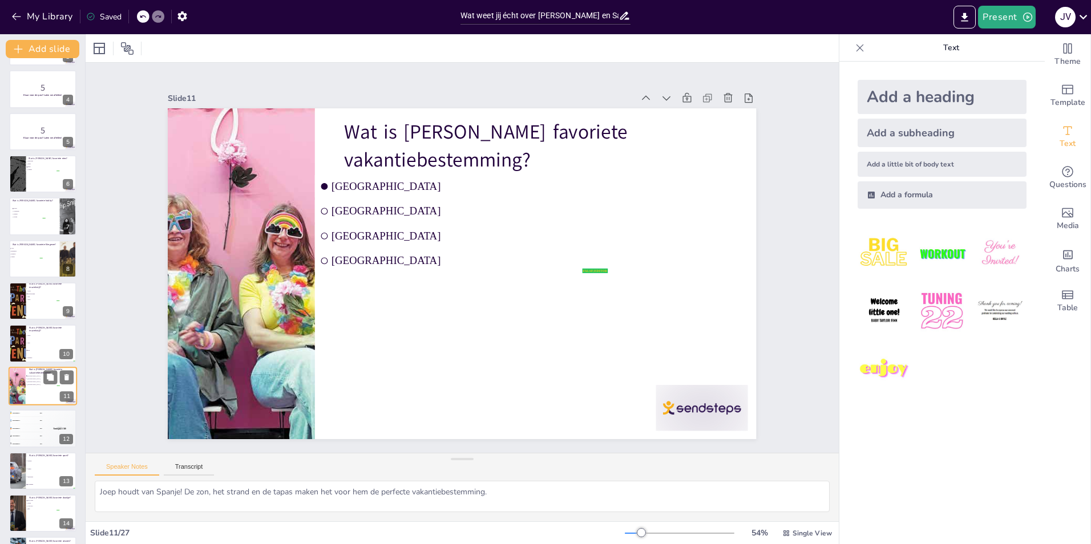
scroll to position [209, 0]
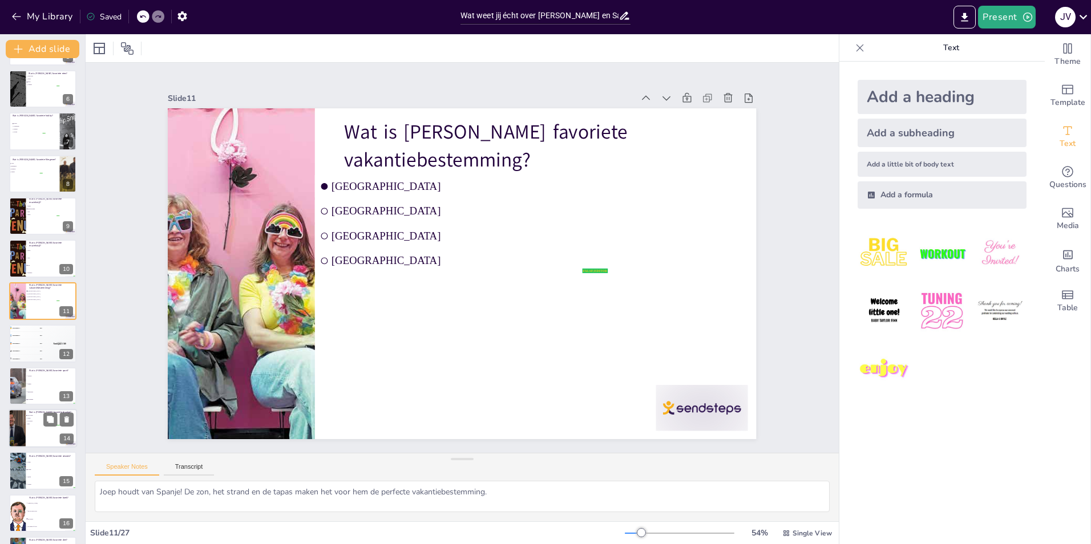
click at [26, 425] on li "Bier" at bounding box center [43, 424] width 34 height 3
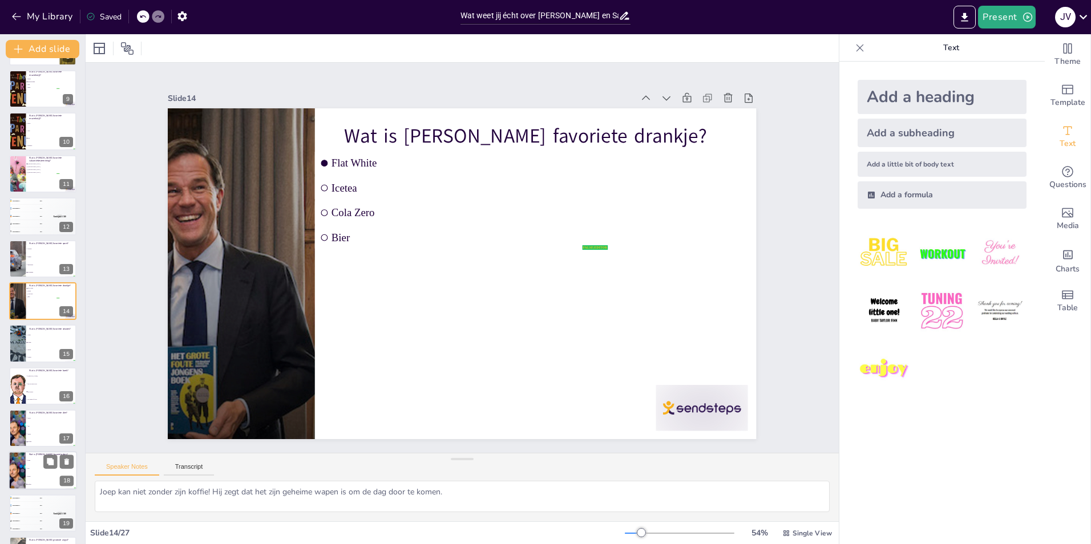
click at [26, 466] on li "Kat" at bounding box center [51, 469] width 51 height 8
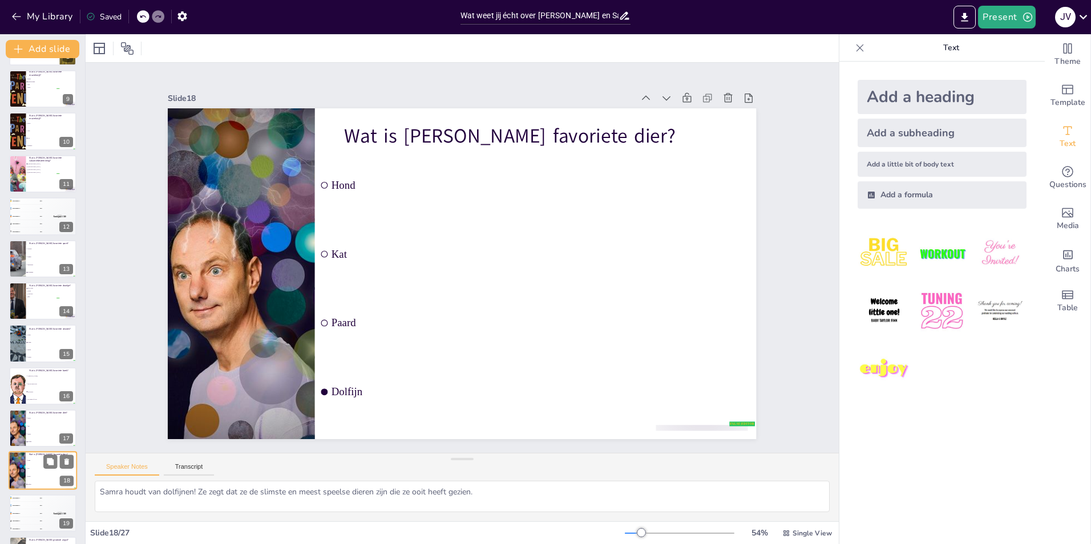
scroll to position [507, 0]
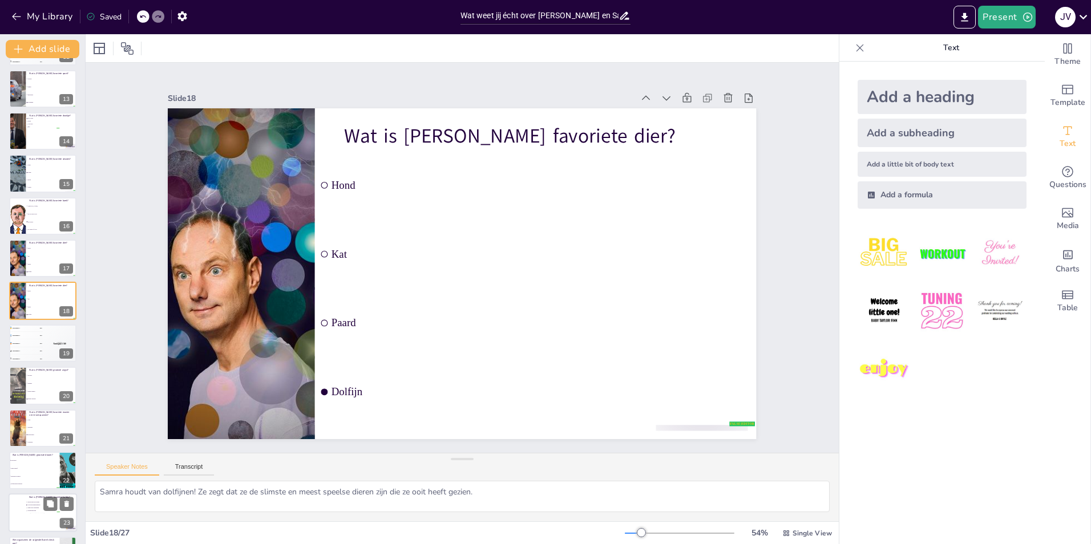
click at [20, 510] on div at bounding box center [43, 513] width 68 height 39
